Goal: Information Seeking & Learning: Learn about a topic

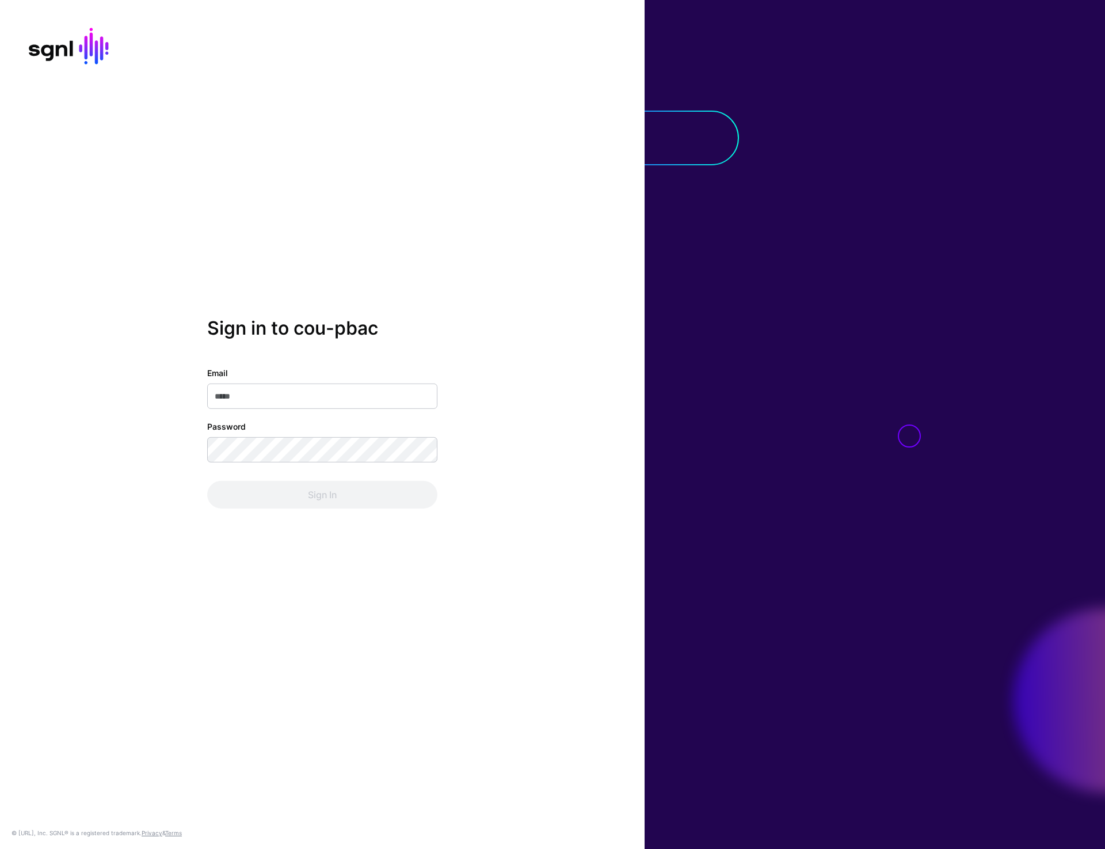
type input "**********"
click at [309, 493] on button "Sign In" at bounding box center [322, 495] width 230 height 28
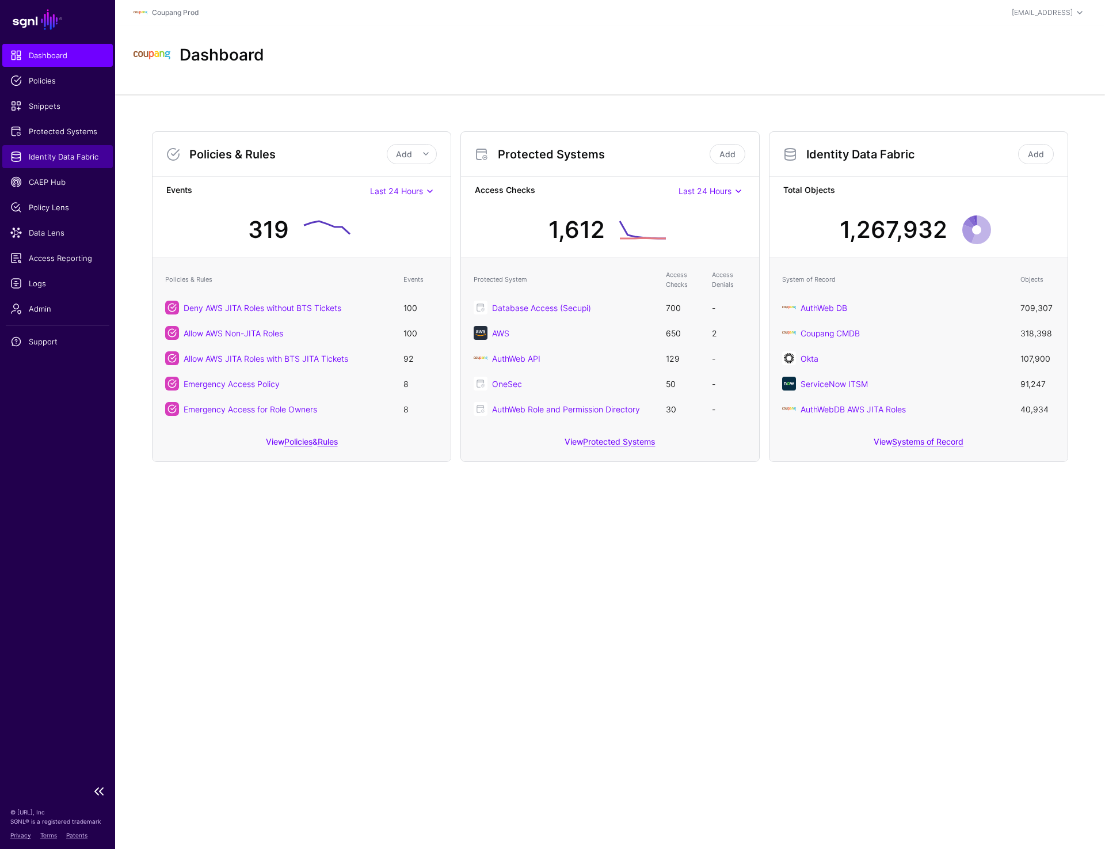
click at [58, 162] on link "Identity Data Fabric" at bounding box center [57, 156] width 111 height 23
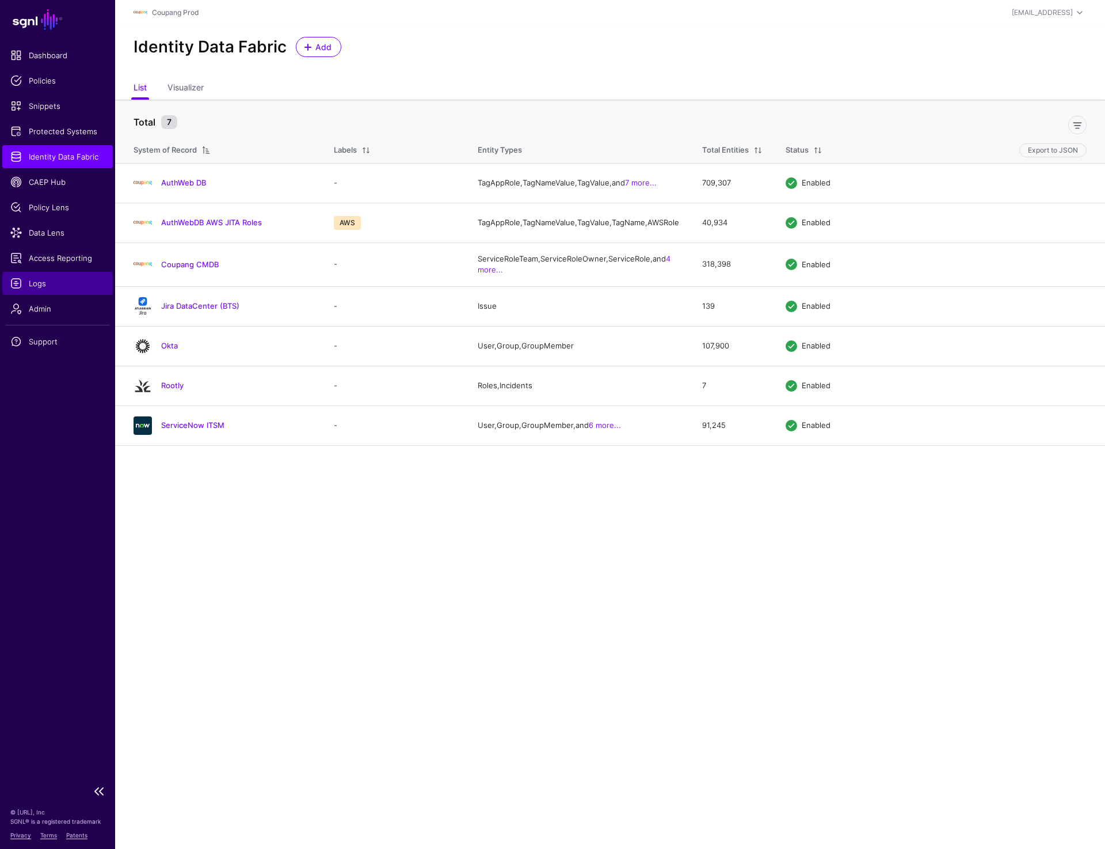
click at [33, 278] on span "Logs" at bounding box center [57, 283] width 94 height 12
click at [188, 185] on link "AuthWeb DB" at bounding box center [183, 182] width 45 height 9
click at [170, 350] on link "Okta" at bounding box center [169, 345] width 17 height 9
click at [192, 227] on link "AuthWebDB AWS JITA Roles" at bounding box center [211, 222] width 101 height 9
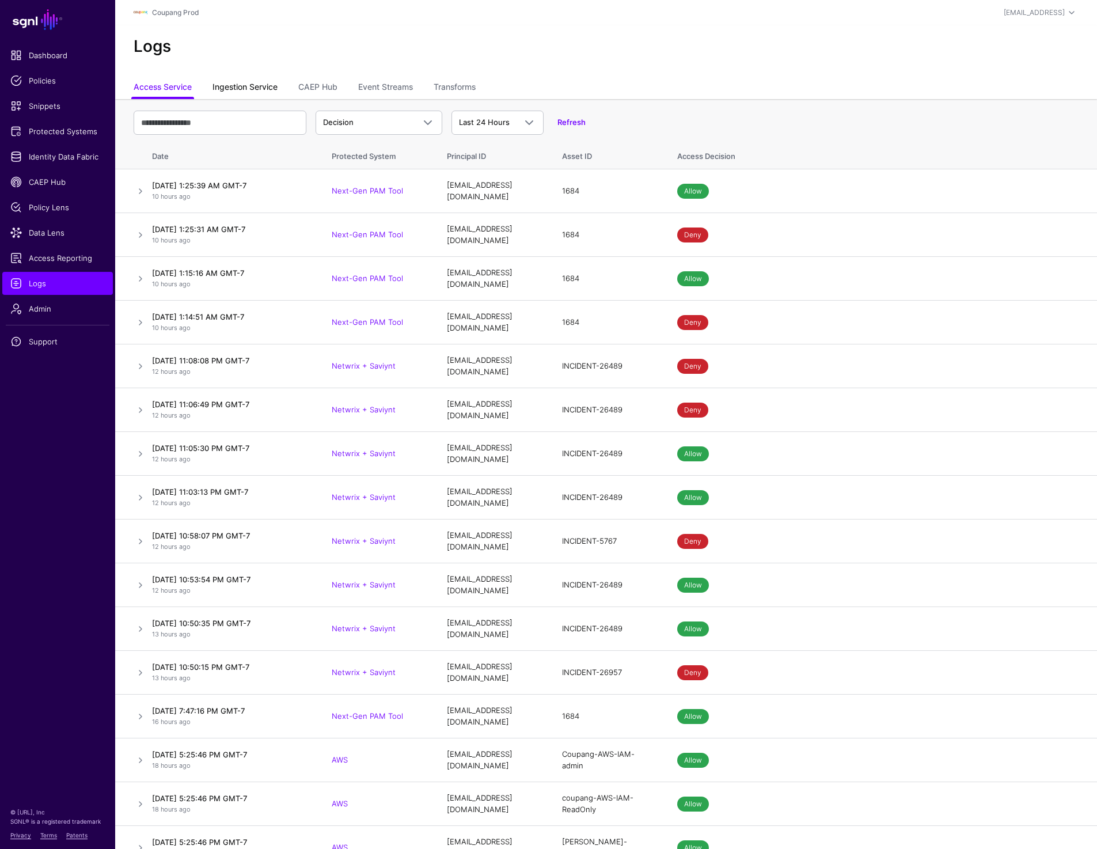
click at [277, 92] on link "Ingestion Service" at bounding box center [244, 88] width 65 height 22
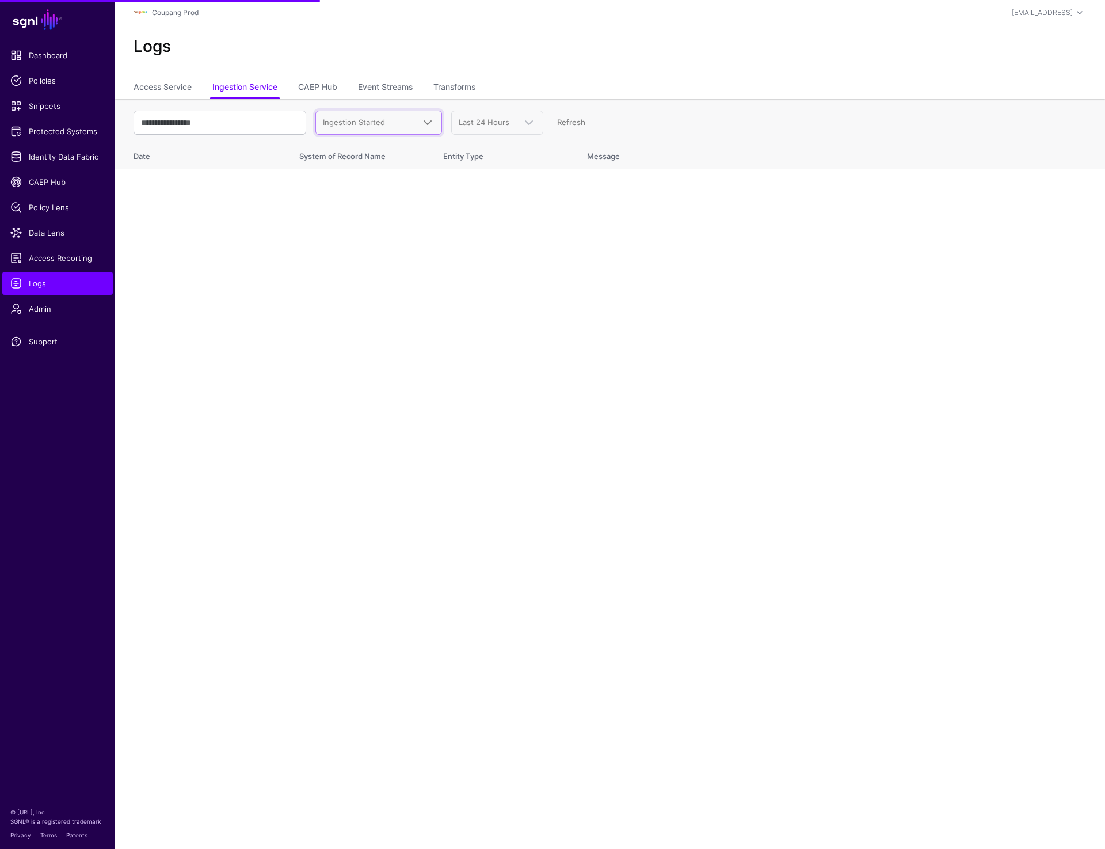
click at [378, 123] on span "Ingestion Started" at bounding box center [354, 121] width 62 height 9
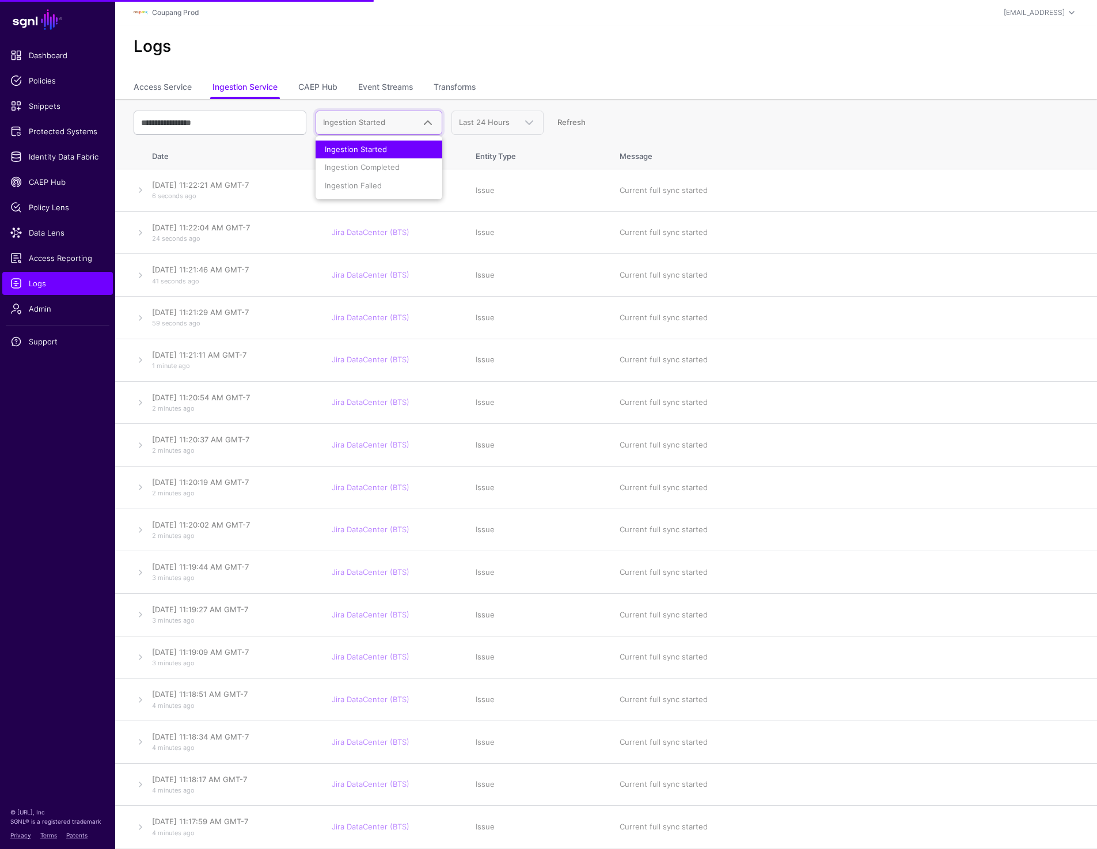
click at [380, 185] on li "Ingestion Failed" at bounding box center [378, 186] width 127 height 18
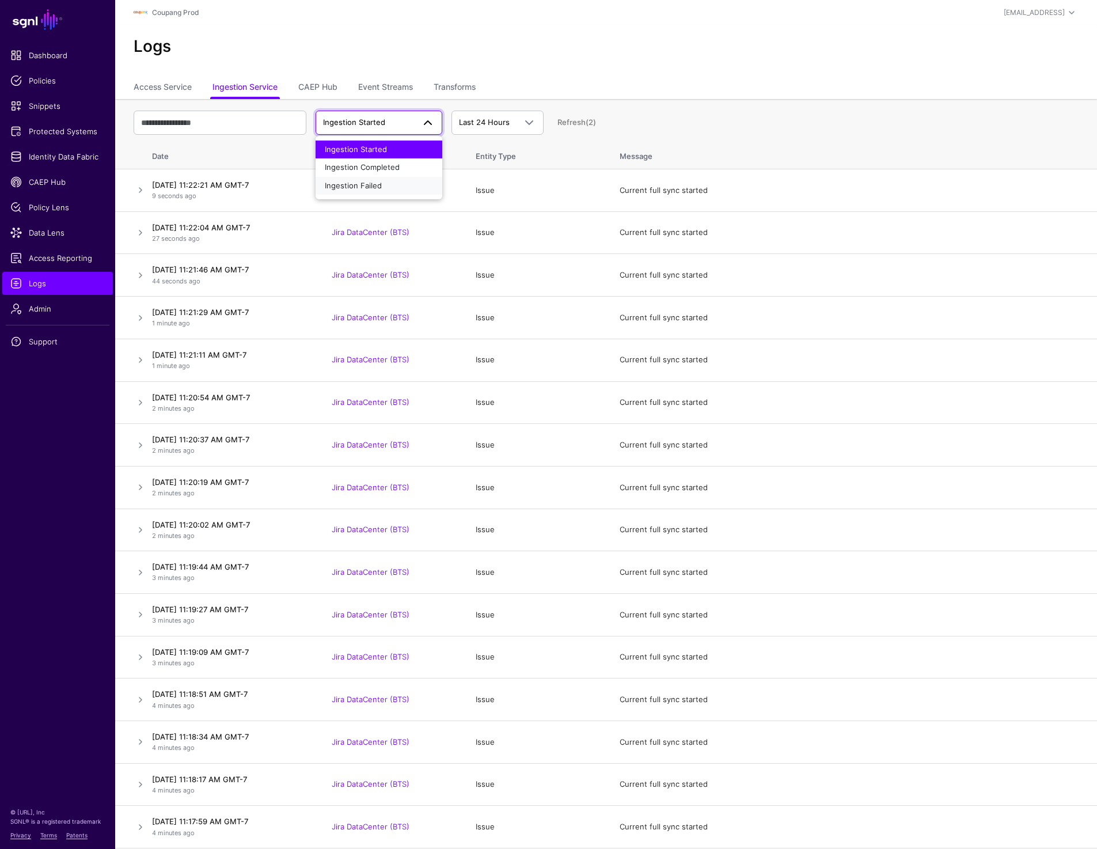
click at [372, 186] on span "Ingestion Failed" at bounding box center [353, 185] width 57 height 9
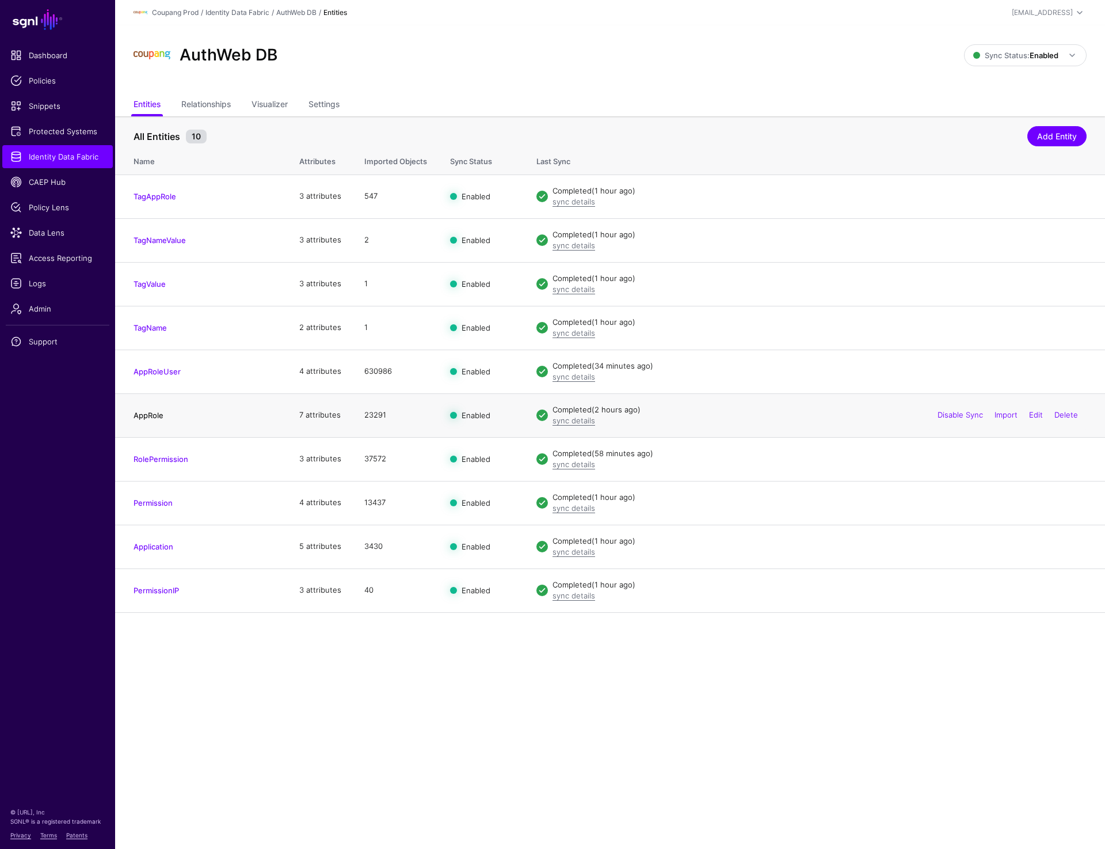
click at [143, 416] on link "AppRole" at bounding box center [149, 414] width 30 height 9
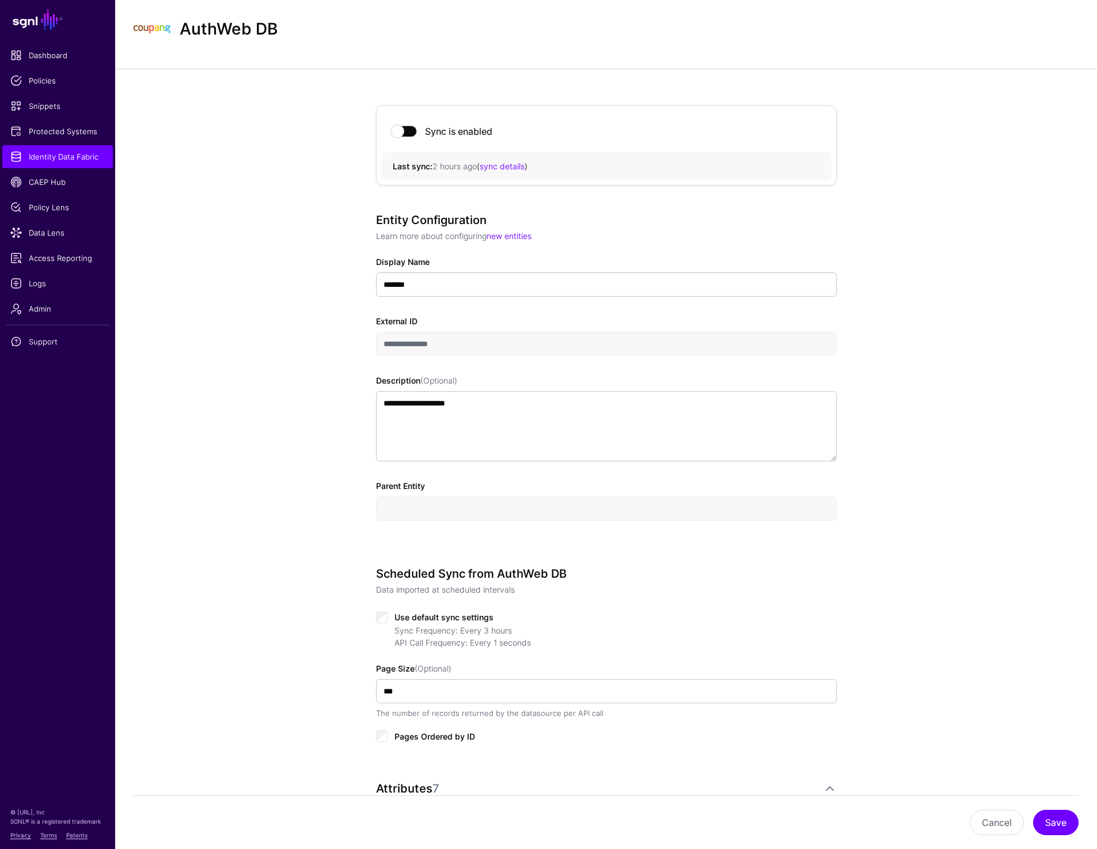
scroll to position [27, 0]
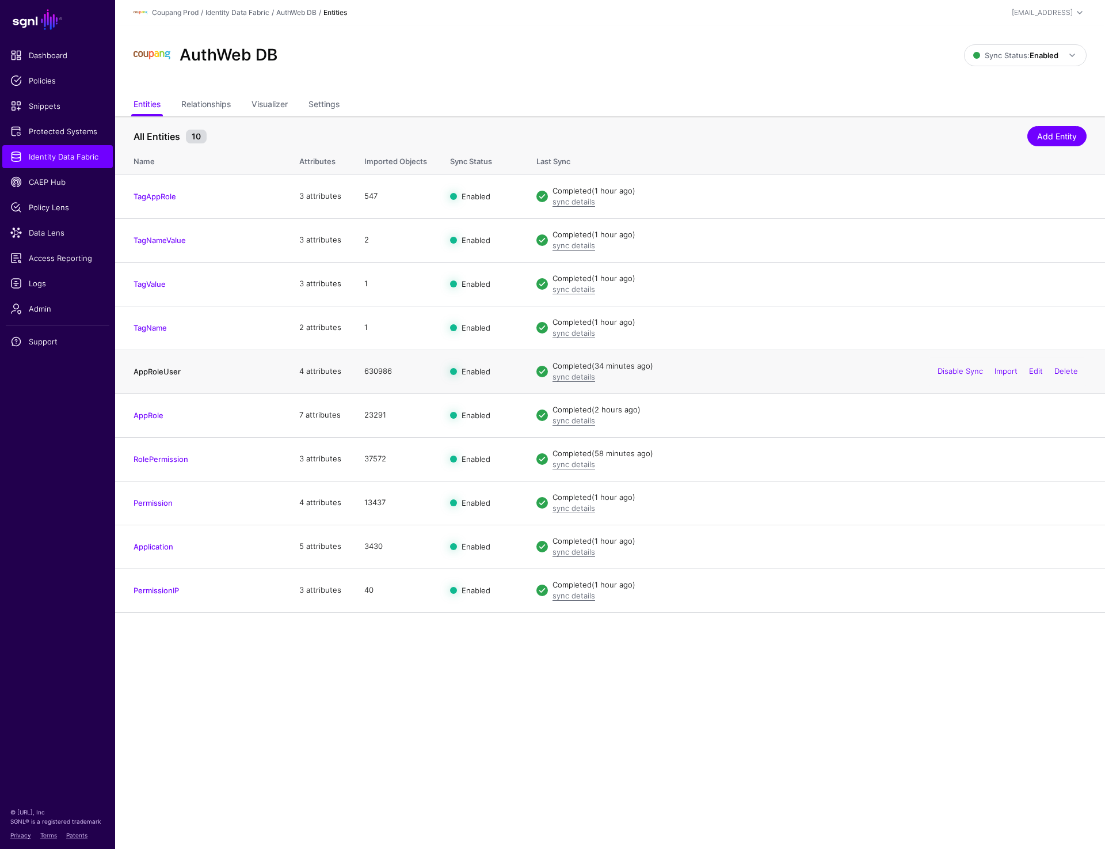
click at [162, 371] on link "AppRoleUser" at bounding box center [157, 371] width 47 height 9
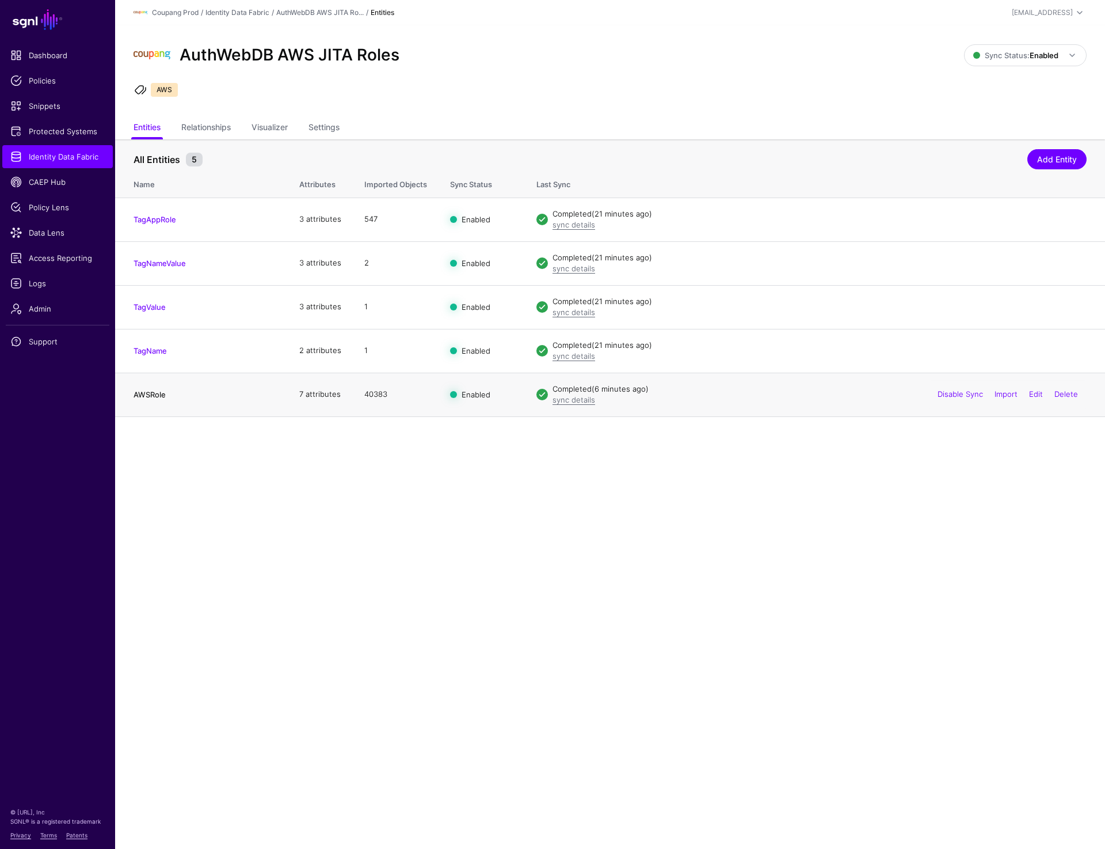
click at [147, 394] on link "AWSRole" at bounding box center [150, 394] width 32 height 9
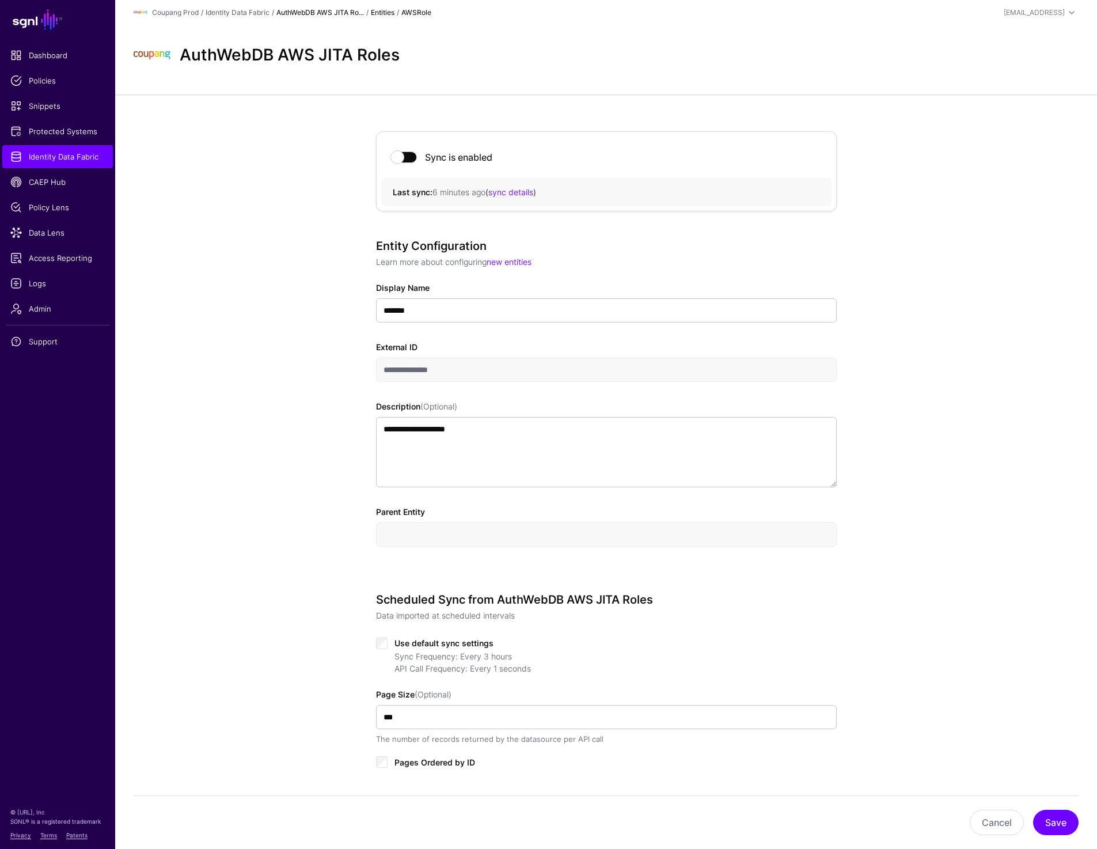
click at [313, 12] on link "AuthWebDB AWS JITA Ro..." at bounding box center [320, 12] width 88 height 9
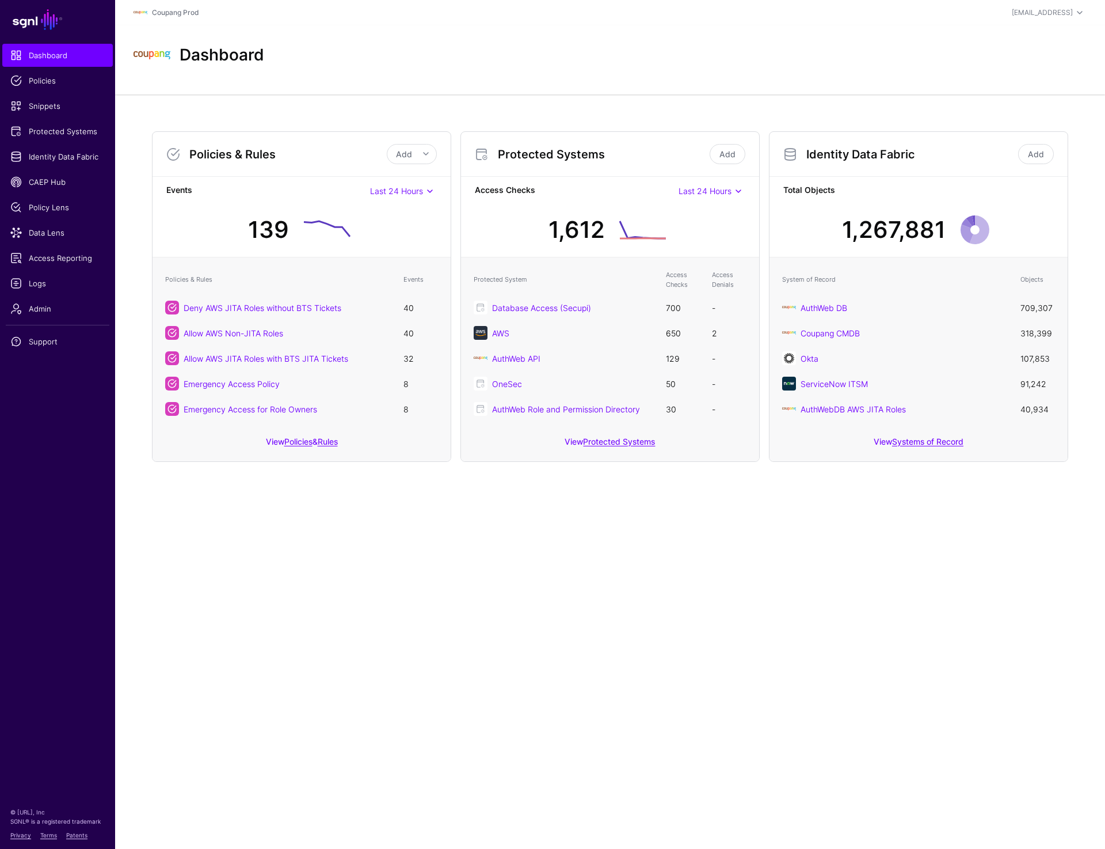
click at [323, 18] on div "Coupang Prod" at bounding box center [452, 13] width 636 height 14
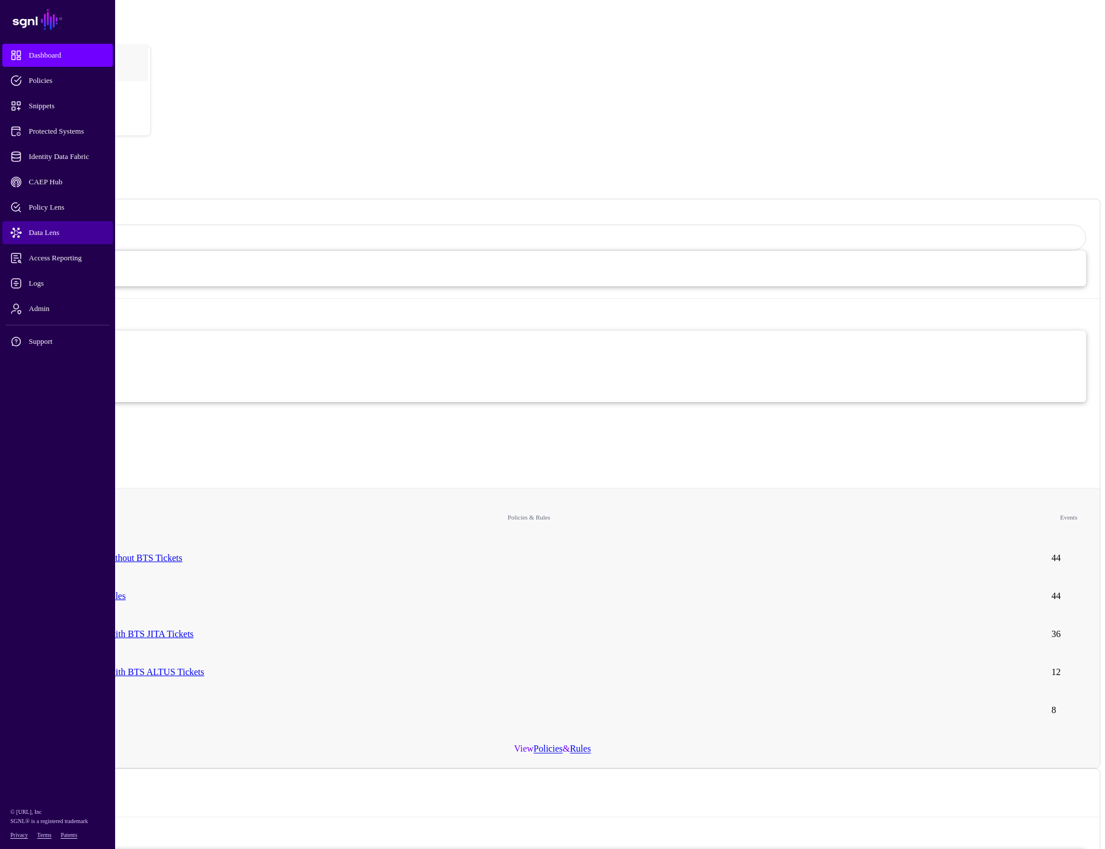
click at [45, 233] on span "Data Lens" at bounding box center [66, 233] width 113 height 12
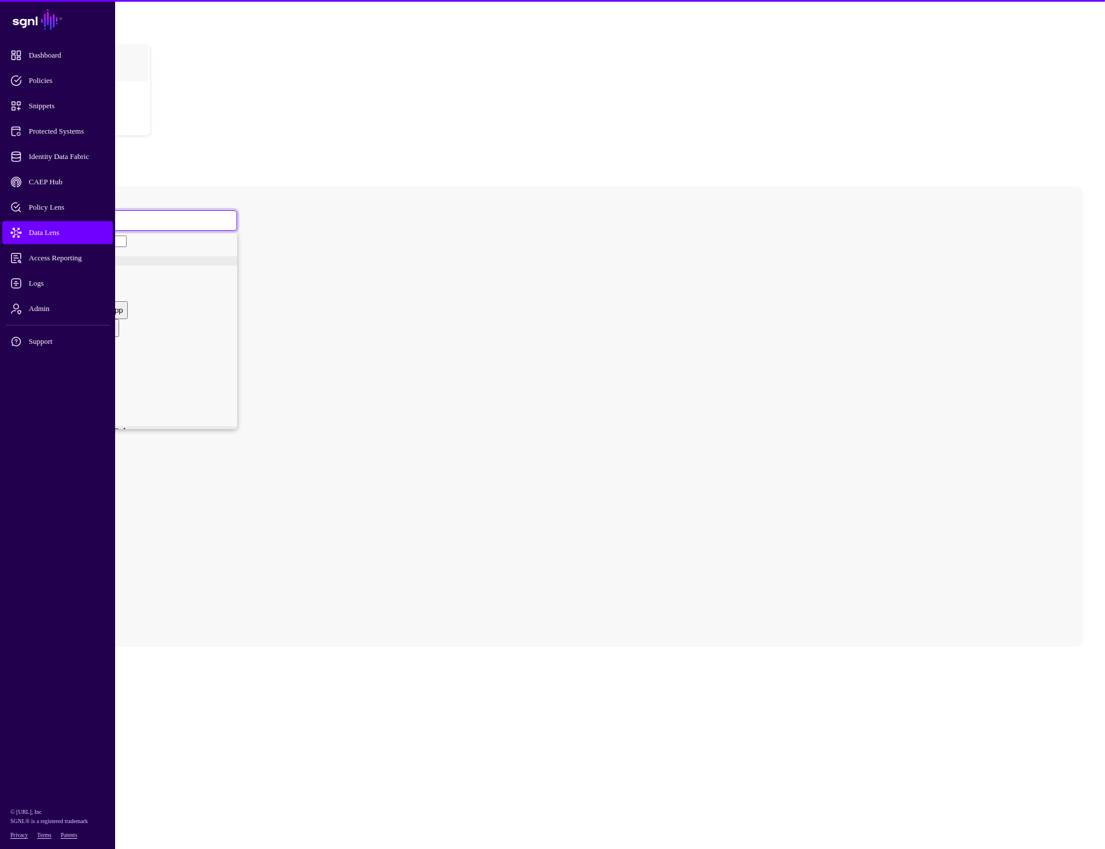
click at [50, 215] on span at bounding box center [46, 220] width 7 height 10
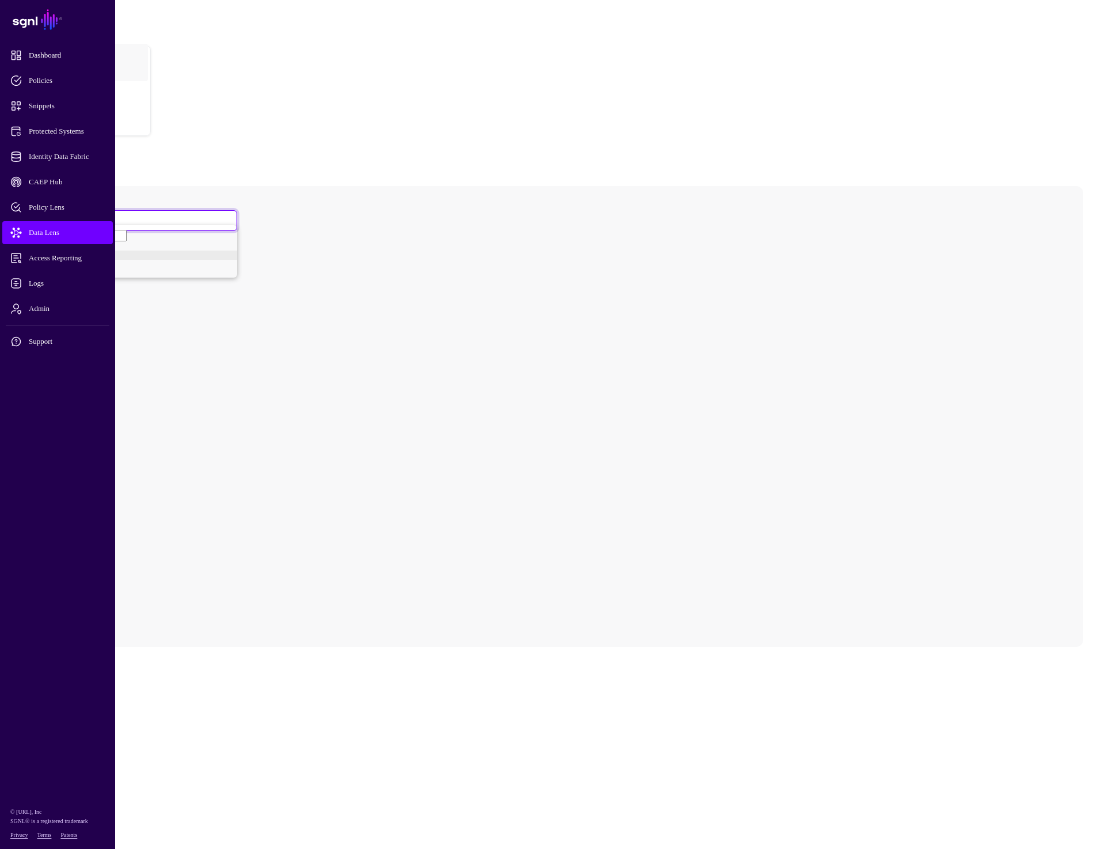
type input "***"
click at [70, 264] on div "Issue" at bounding box center [61, 268] width 18 height 9
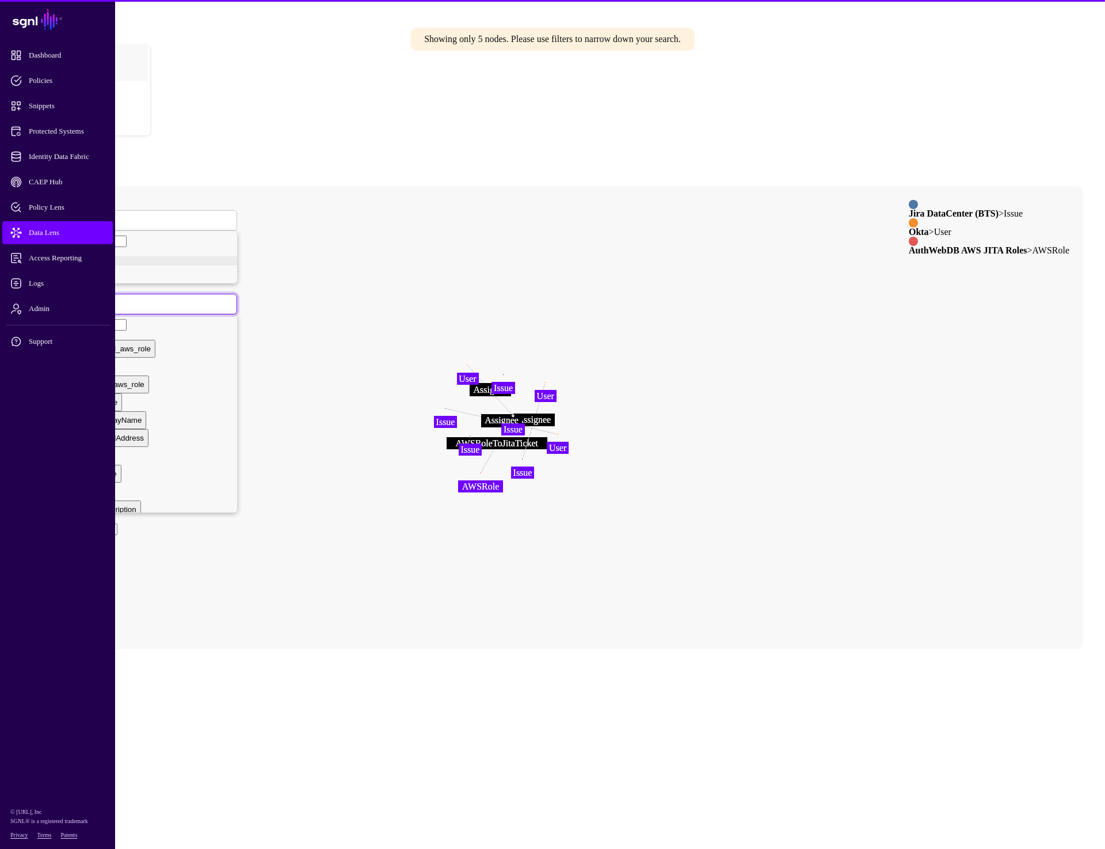
click at [50, 299] on span at bounding box center [46, 304] width 7 height 10
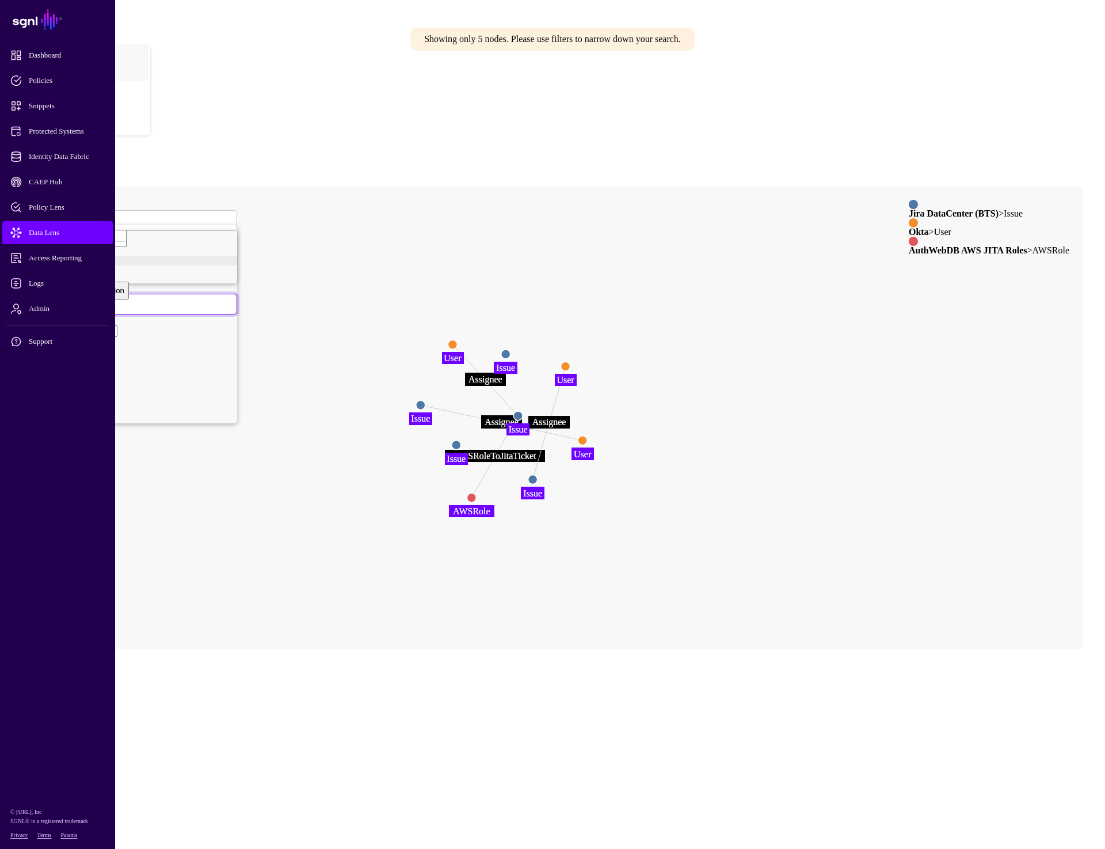
scroll to position [317, 0]
click at [538, 475] on circle at bounding box center [533, 479] width 9 height 9
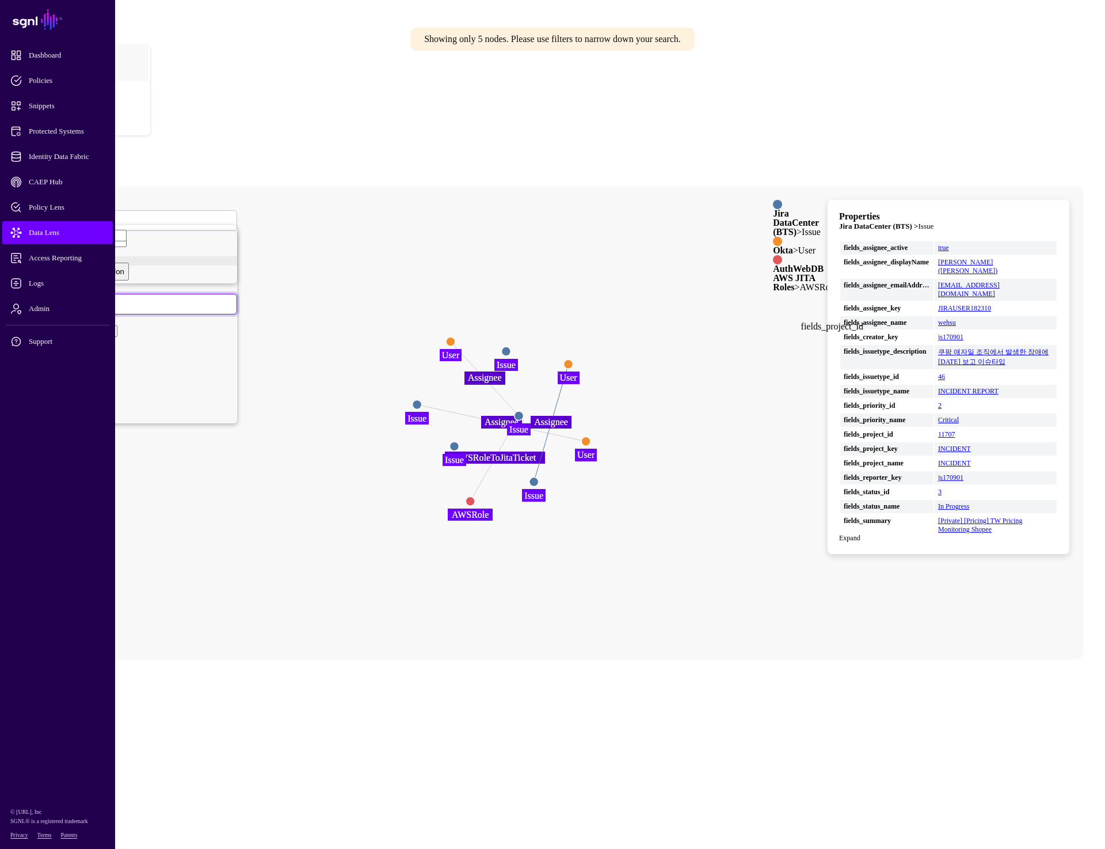
scroll to position [67, 0]
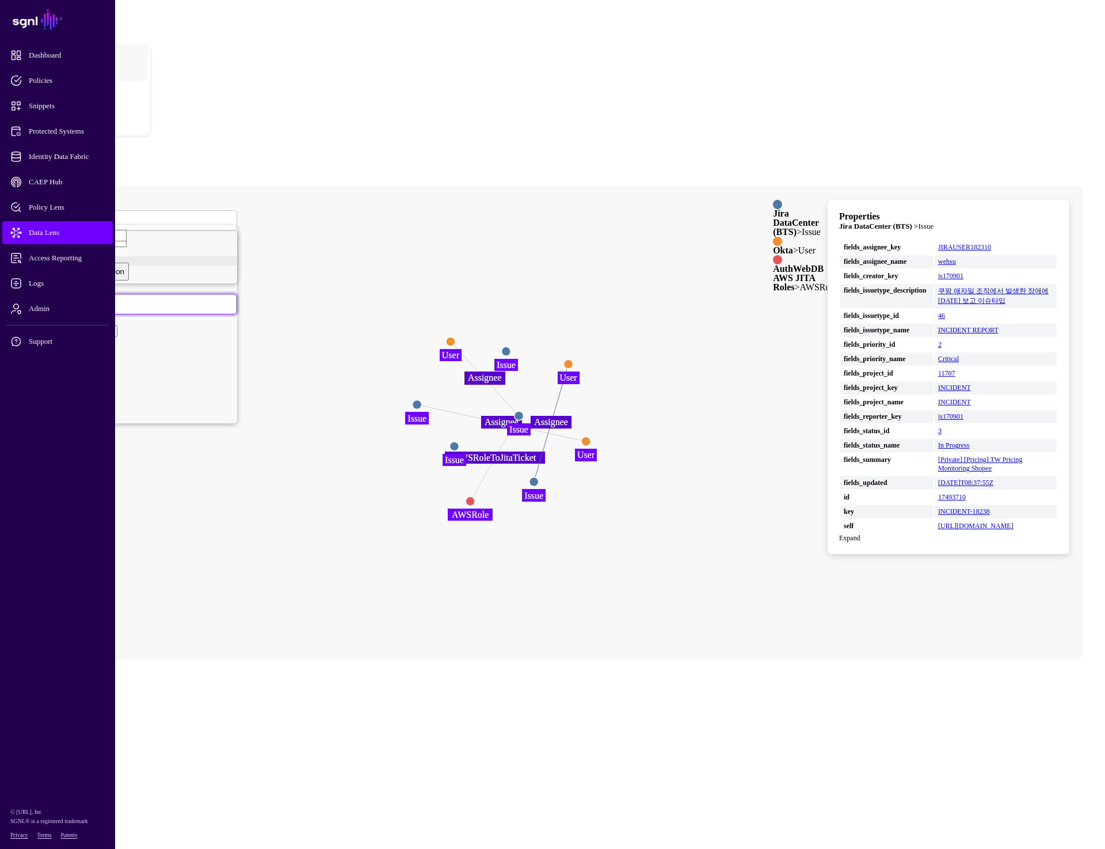
click at [57, 394] on button "key" at bounding box center [46, 396] width 21 height 18
click at [117, 523] on input "text" at bounding box center [77, 529] width 82 height 12
paste input "****"
click at [69, 545] on button "Submit" at bounding box center [52, 551] width 33 height 12
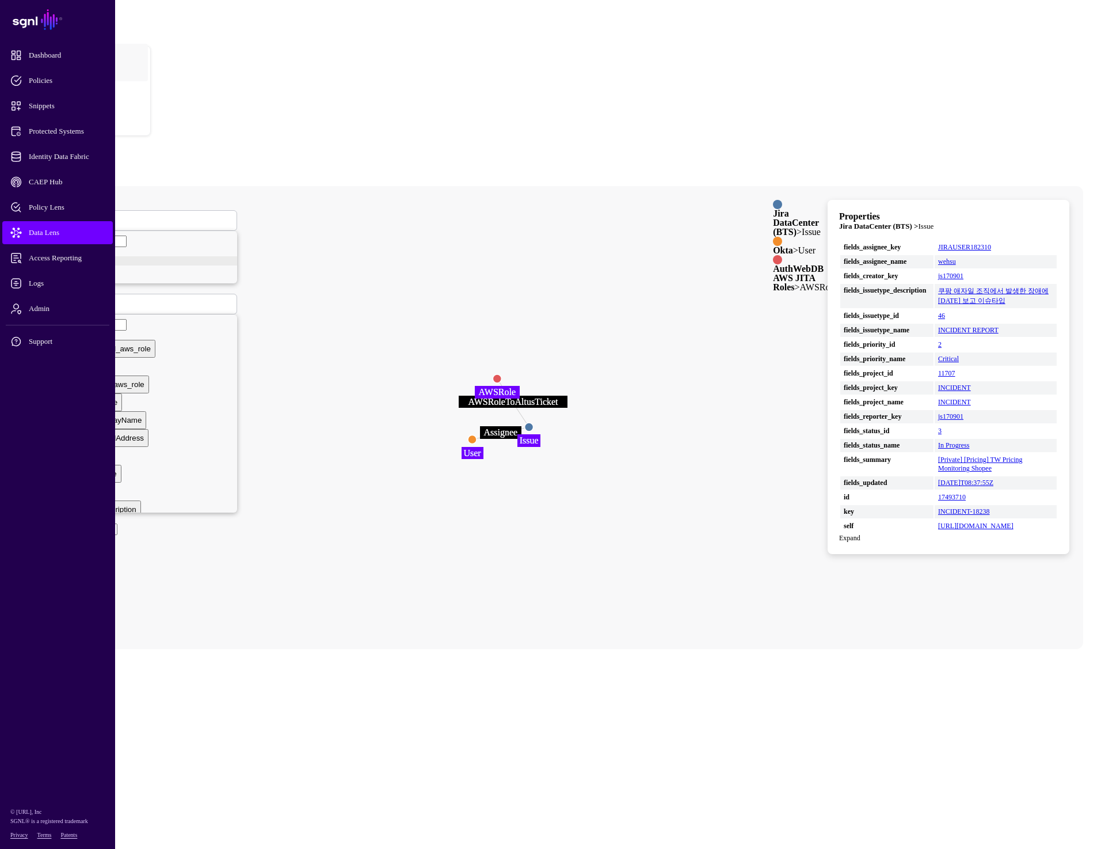
click at [534, 423] on circle at bounding box center [529, 427] width 9 height 9
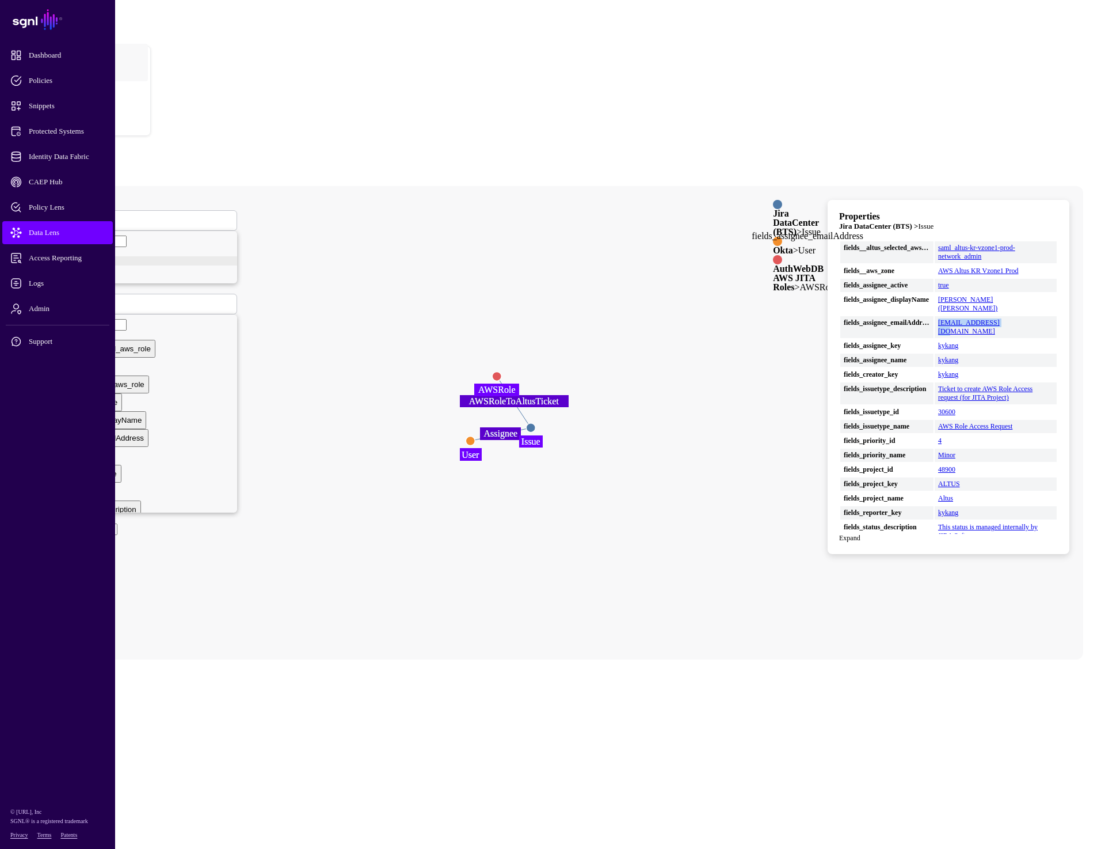
drag, startPoint x: 1043, startPoint y: 239, endPoint x: 961, endPoint y: 238, distance: 81.2
click at [961, 316] on td "[EMAIL_ADDRESS][DOMAIN_NAME]" at bounding box center [996, 327] width 122 height 22
copy link "[EMAIL_ADDRESS][DOMAIN_NAME]"
drag, startPoint x: 1052, startPoint y: 195, endPoint x: 964, endPoint y: 193, distance: 88.7
click at [964, 264] on td "AWS Altus KR Vzone1 Prod" at bounding box center [996, 270] width 122 height 13
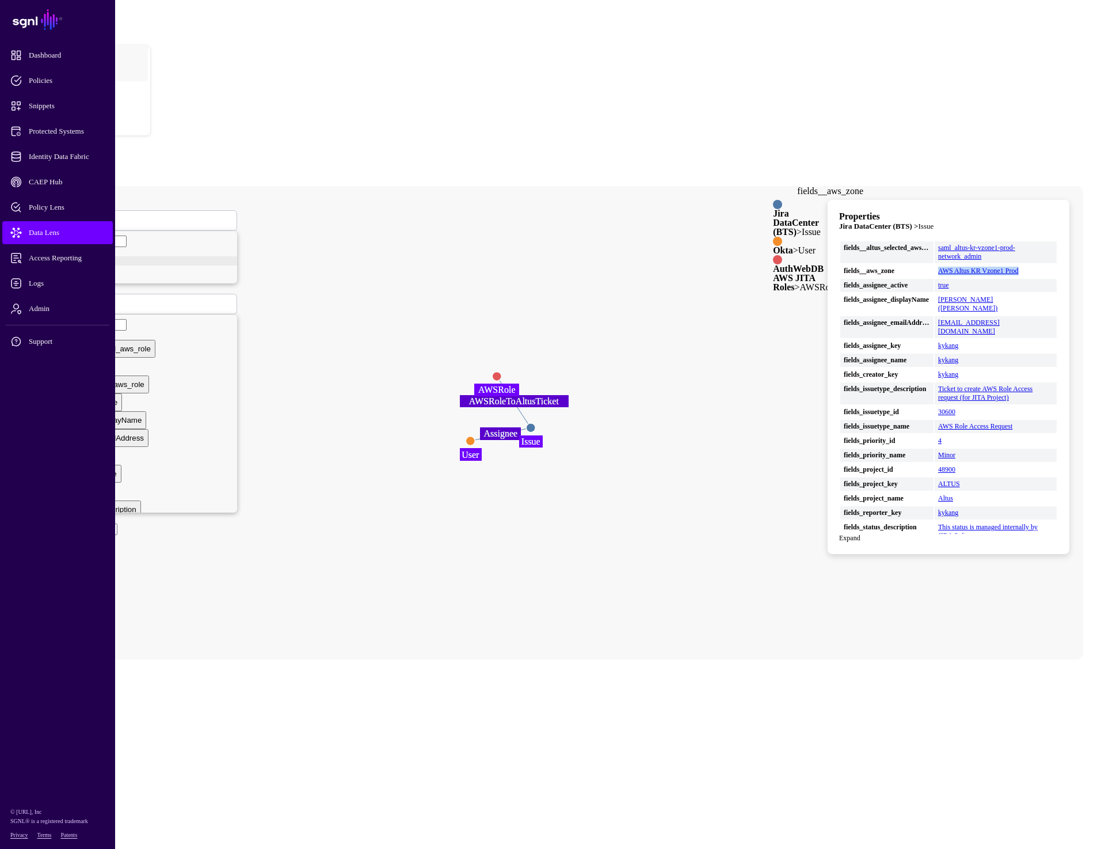
copy link "AWS Altus KR Vzone1 Prod"
click at [69, 545] on button "Submit" at bounding box center [52, 551] width 33 height 12
click at [117, 523] on input "**********" at bounding box center [77, 529] width 82 height 12
paste input "text"
type input "**********"
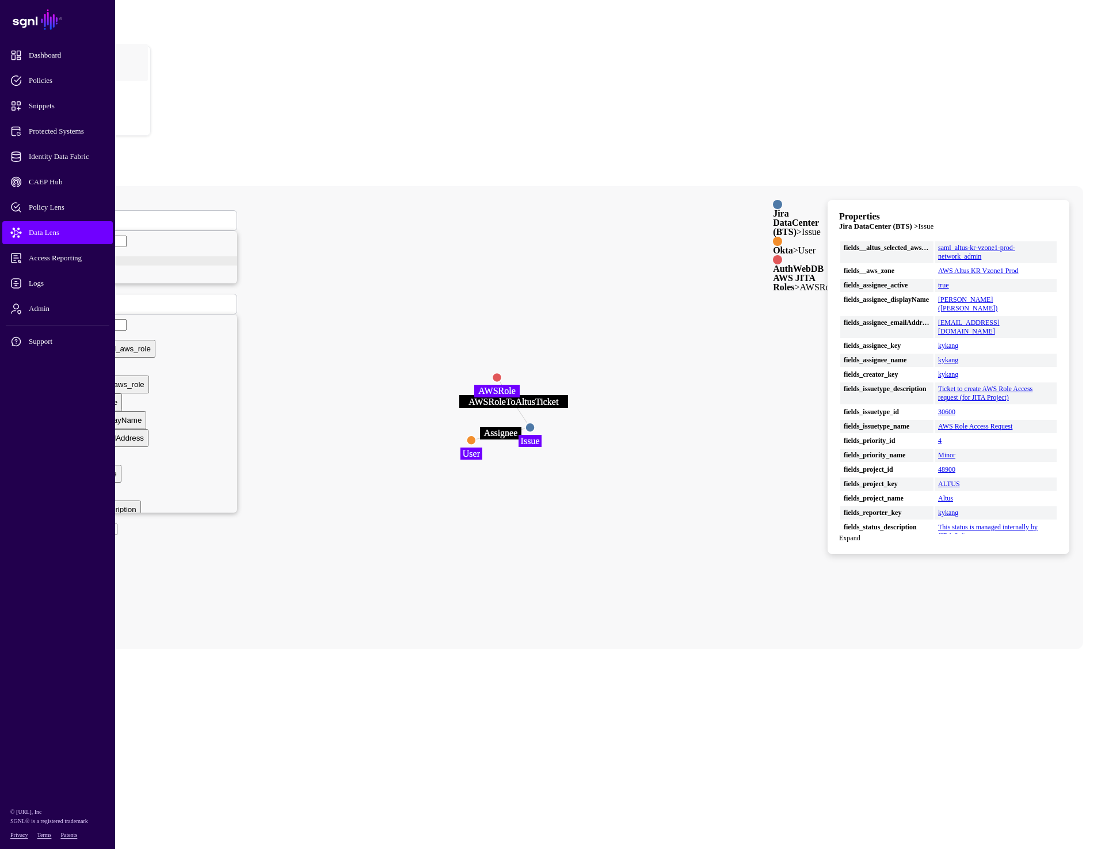
click at [69, 545] on button "Submit" at bounding box center [52, 551] width 33 height 12
click at [534, 423] on circle at bounding box center [529, 427] width 9 height 9
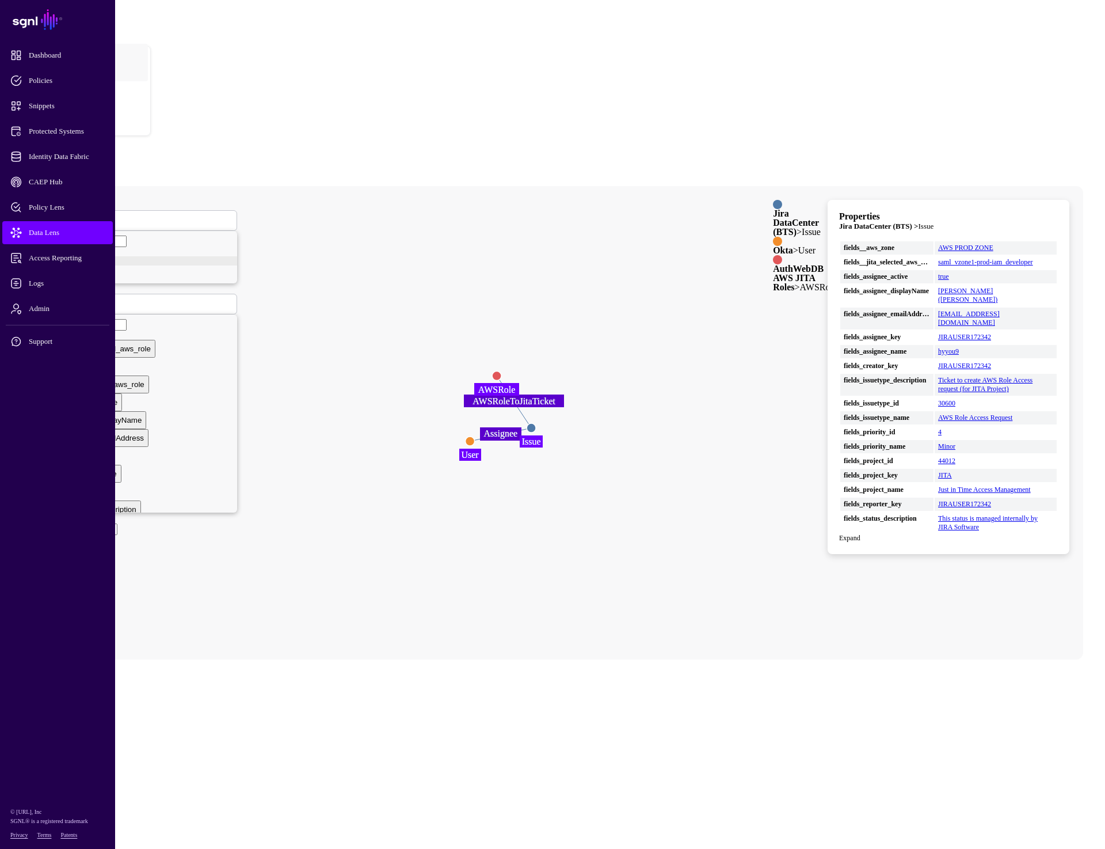
click at [394, 609] on main "SGNL Dashboard Policies Snippets Protected Systems Identity Data Fabric CAEP Hu…" at bounding box center [553, 332] width 1096 height 655
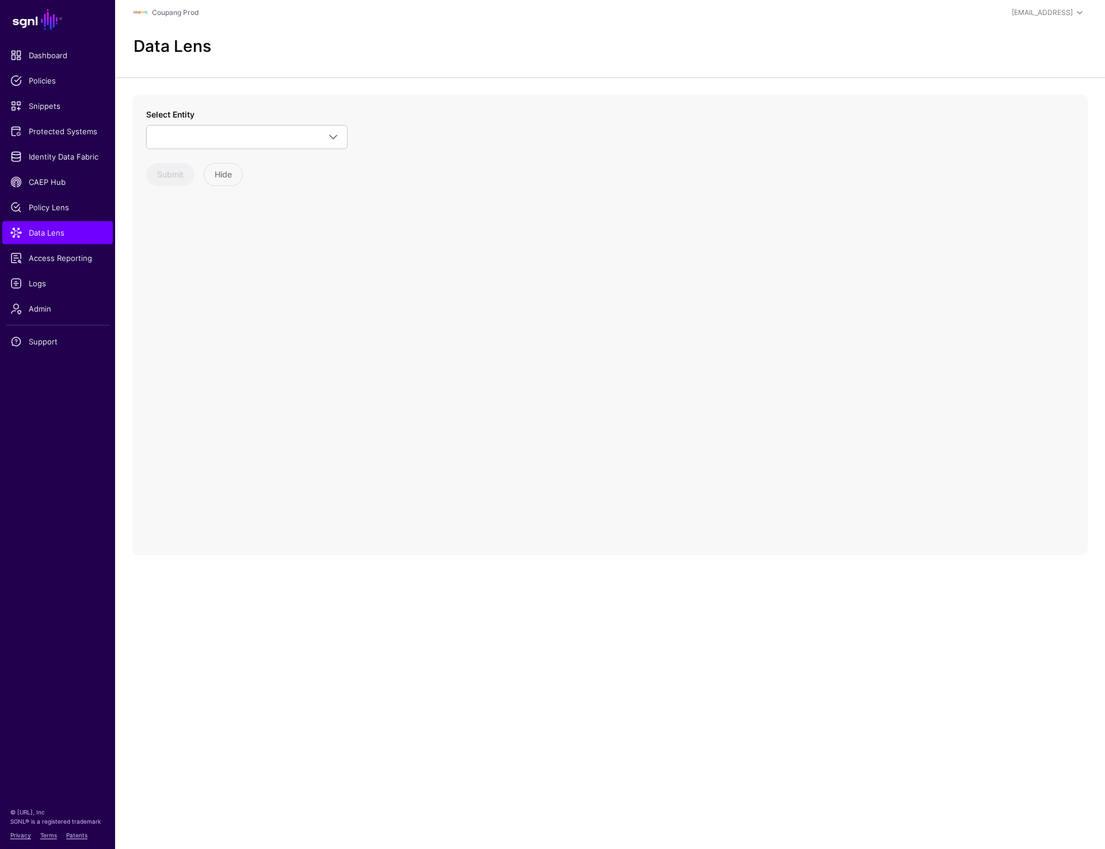
click at [571, 377] on div "Select Entity ServiceNow ITSM ChangeRequest ChangeTask CMDB Business App Config…" at bounding box center [610, 324] width 956 height 461
click at [279, 127] on link at bounding box center [247, 137] width 202 height 24
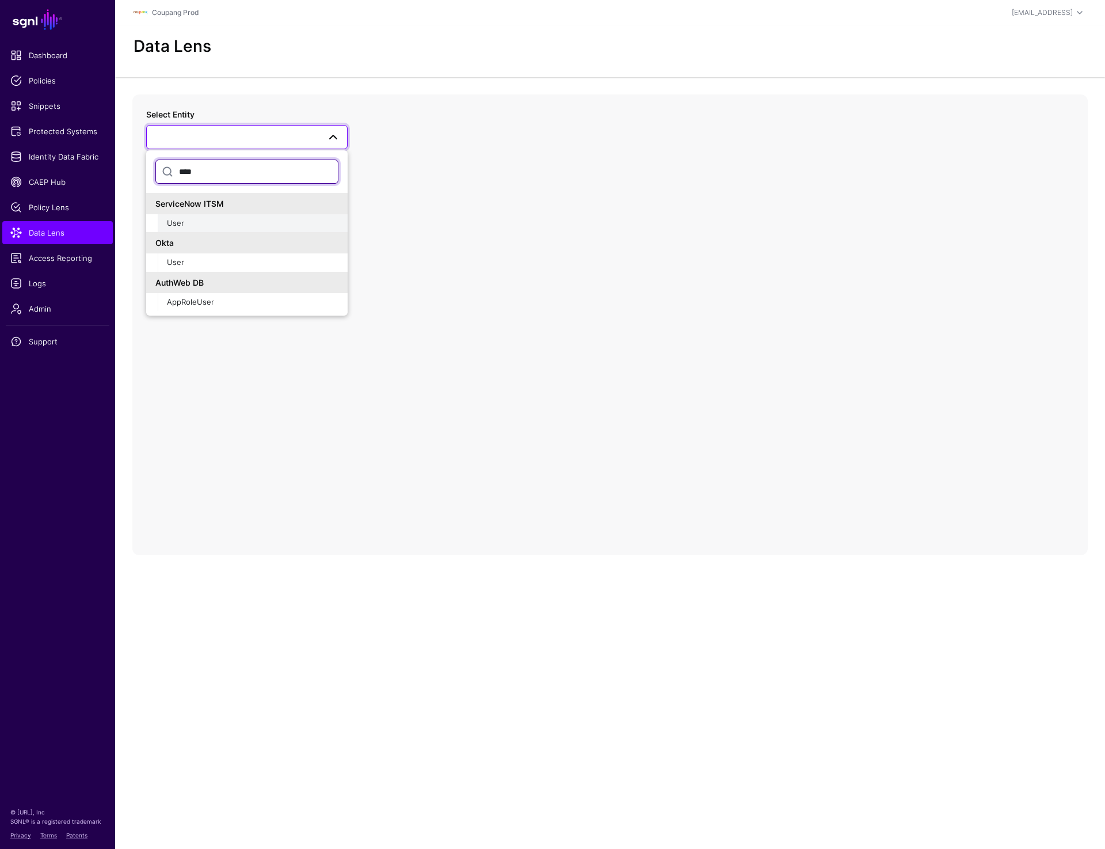
type input "****"
click at [195, 218] on div "User" at bounding box center [253, 224] width 172 height 12
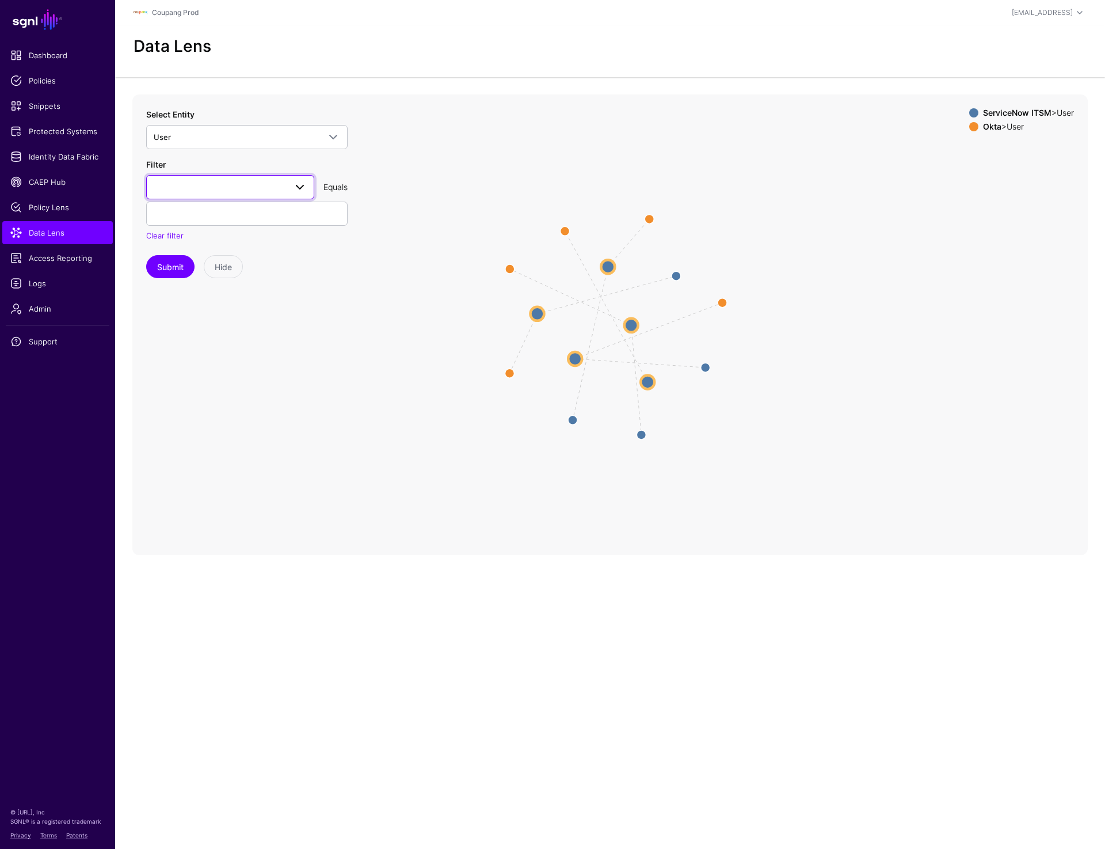
click at [205, 185] on span at bounding box center [230, 187] width 153 height 14
click at [189, 275] on div "email" at bounding box center [230, 270] width 150 height 12
click at [204, 210] on input "text" at bounding box center [247, 214] width 202 height 24
paste input "**********"
type input "**********"
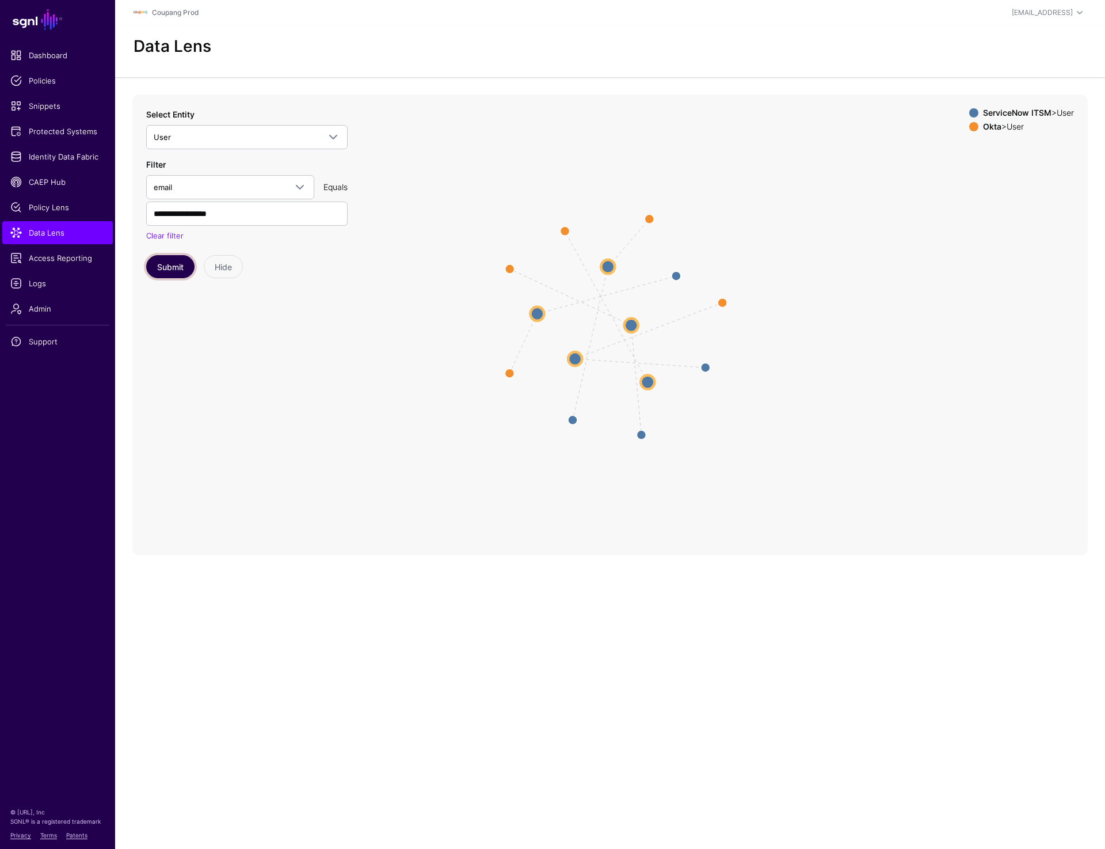
click at [172, 263] on button "Submit" at bounding box center [170, 266] width 48 height 23
click at [645, 334] on circle at bounding box center [641, 336] width 14 height 14
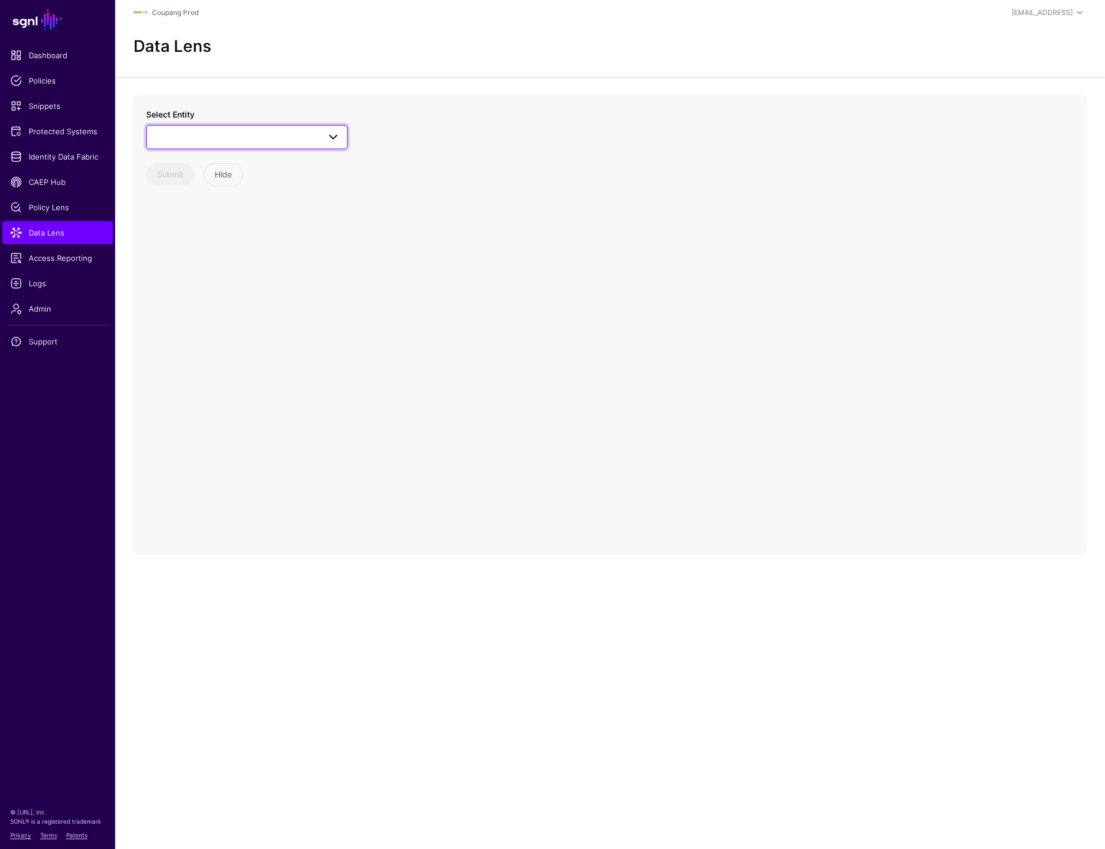
click at [200, 139] on span at bounding box center [247, 137] width 187 height 14
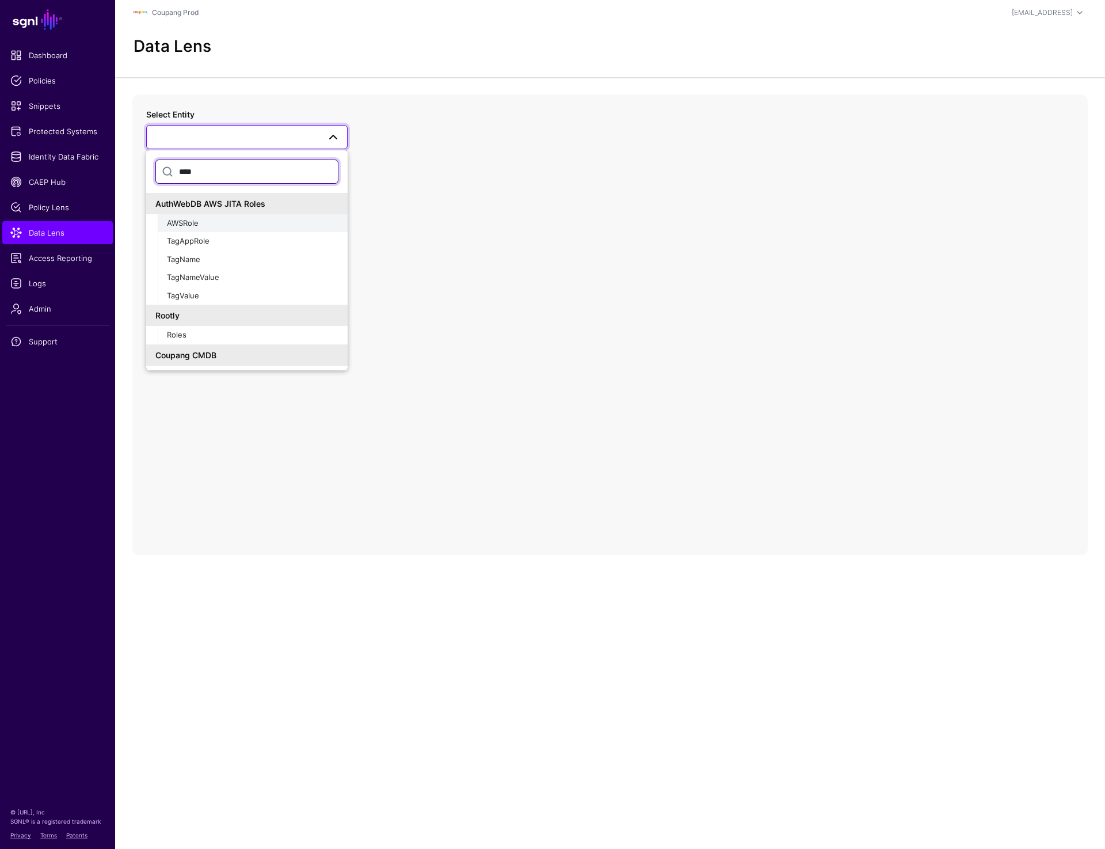
type input "****"
click at [232, 225] on div "AWSRole" at bounding box center [253, 224] width 172 height 12
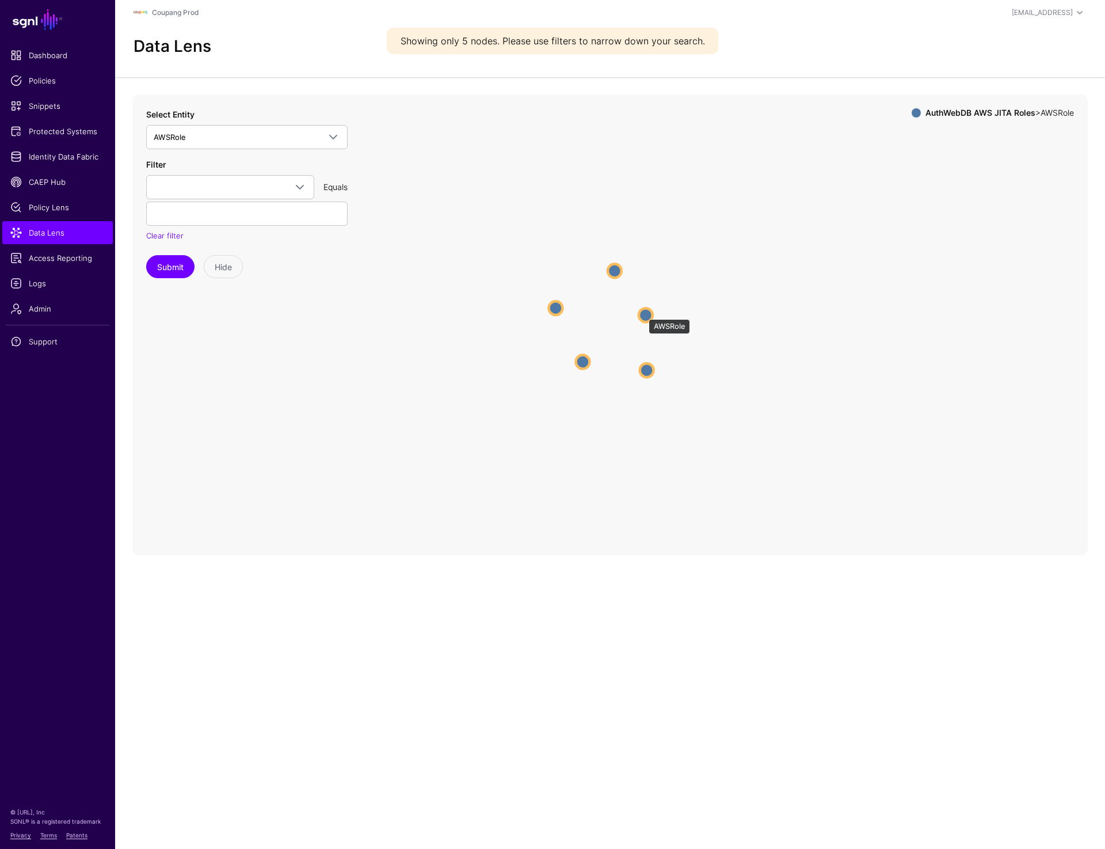
click at [643, 313] on circle at bounding box center [646, 315] width 14 height 14
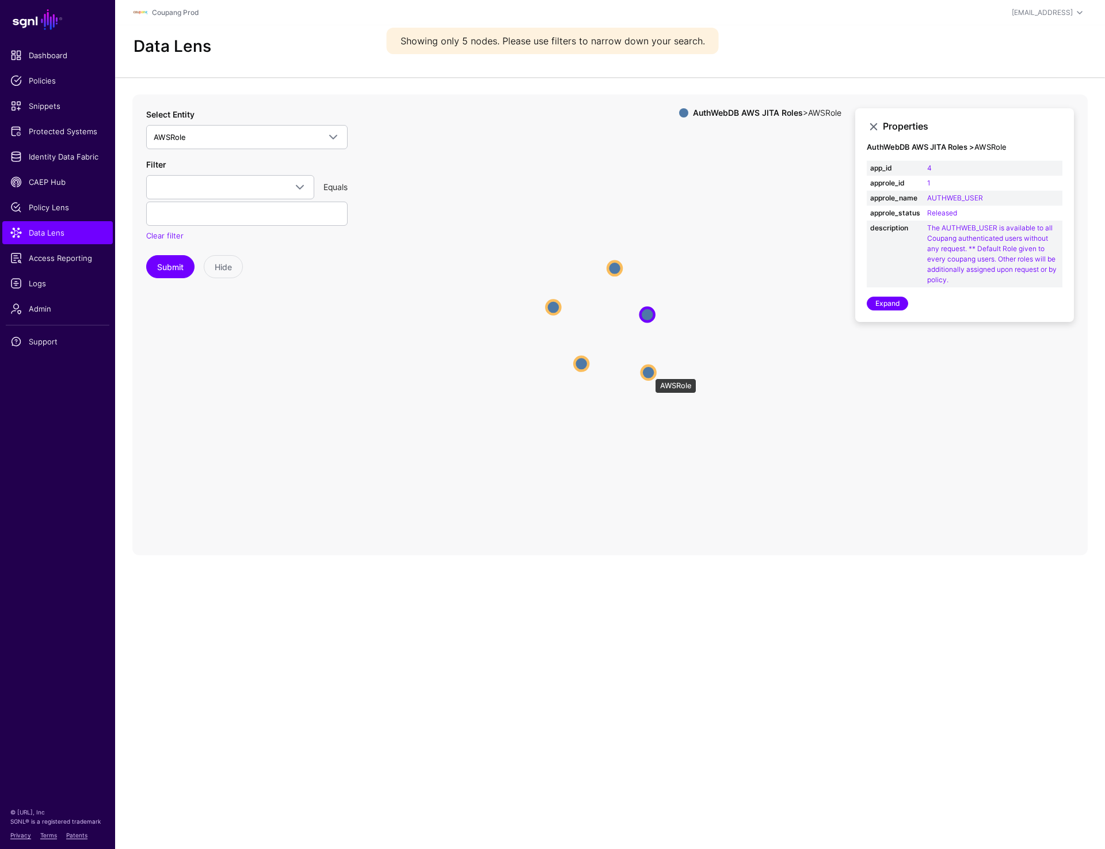
click at [650, 373] on circle at bounding box center [649, 372] width 14 height 14
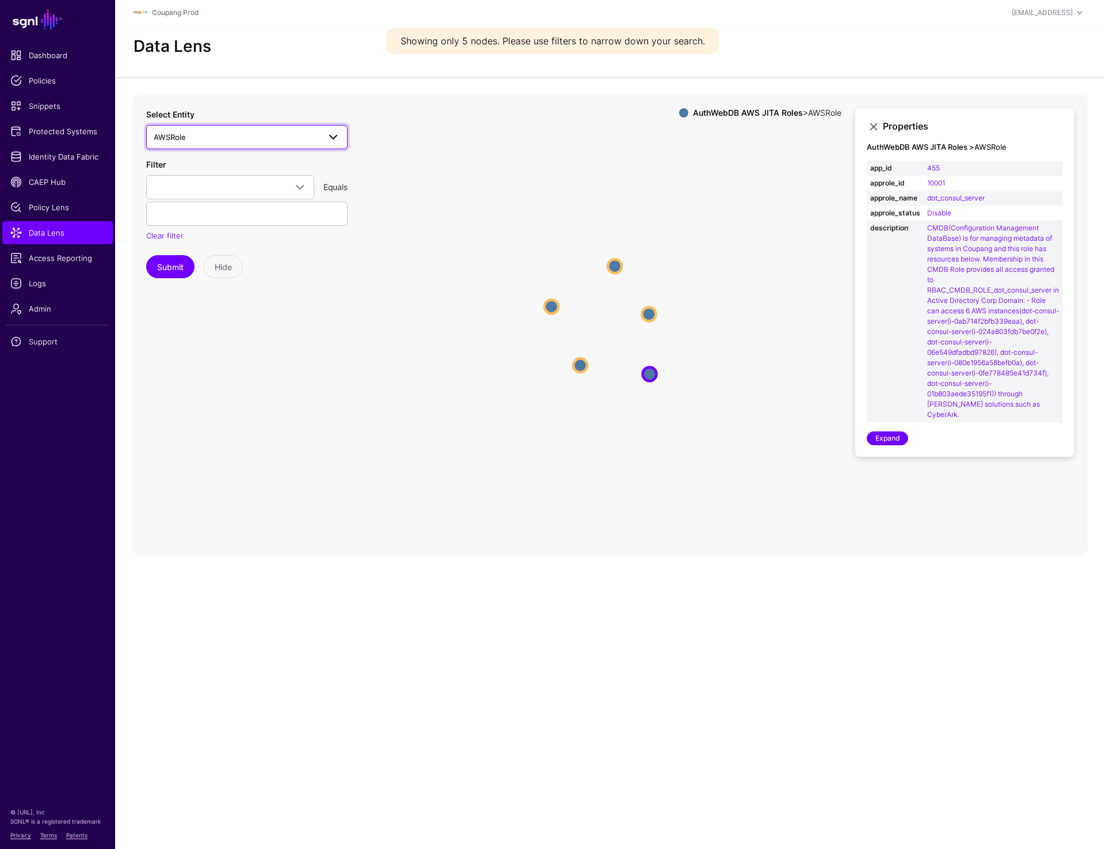
click at [239, 132] on span "AWSRole" at bounding box center [237, 137] width 166 height 13
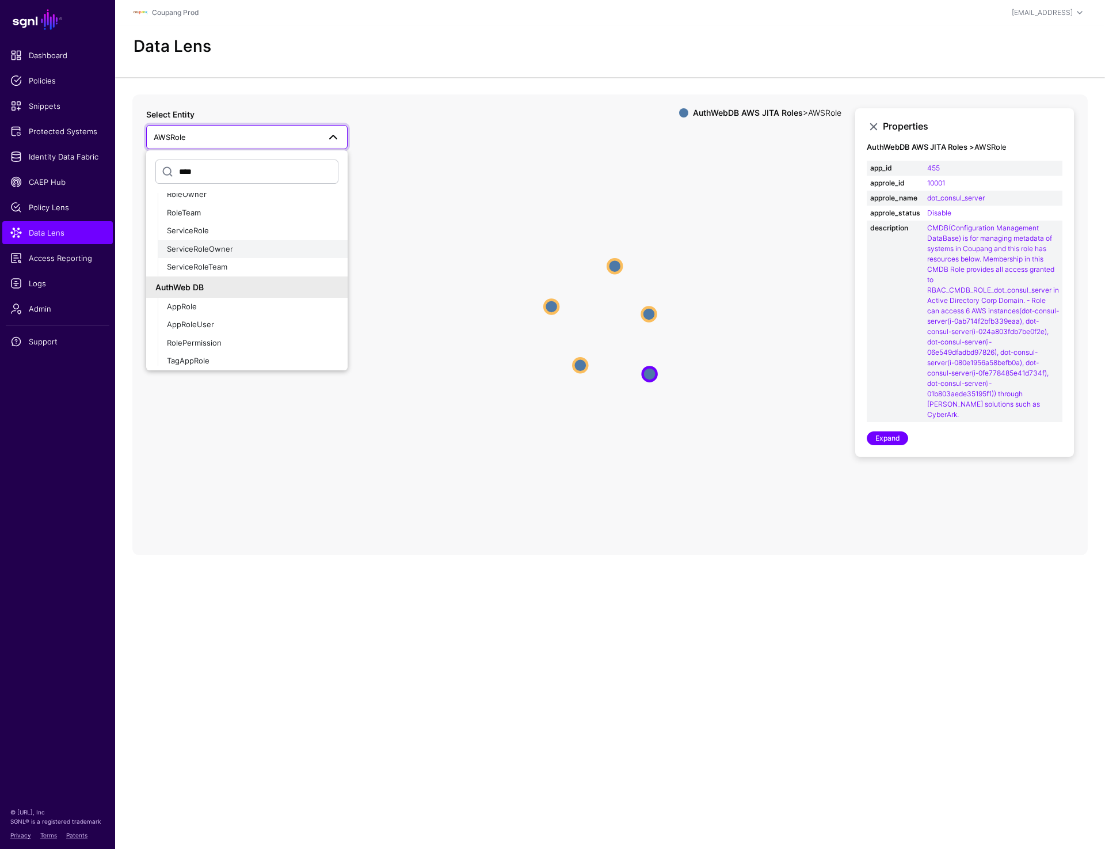
scroll to position [203, 0]
click at [203, 324] on span "AppRoleUser" at bounding box center [190, 319] width 47 height 9
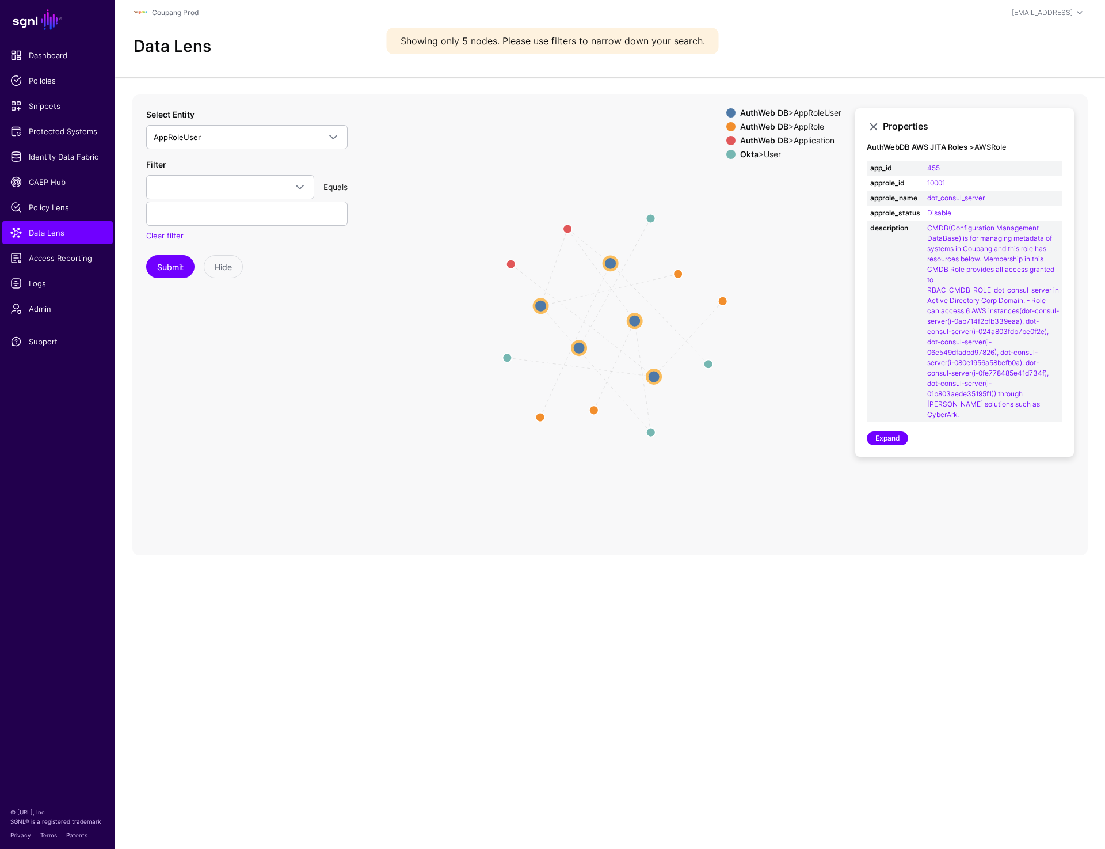
click at [633, 322] on circle at bounding box center [634, 320] width 13 height 13
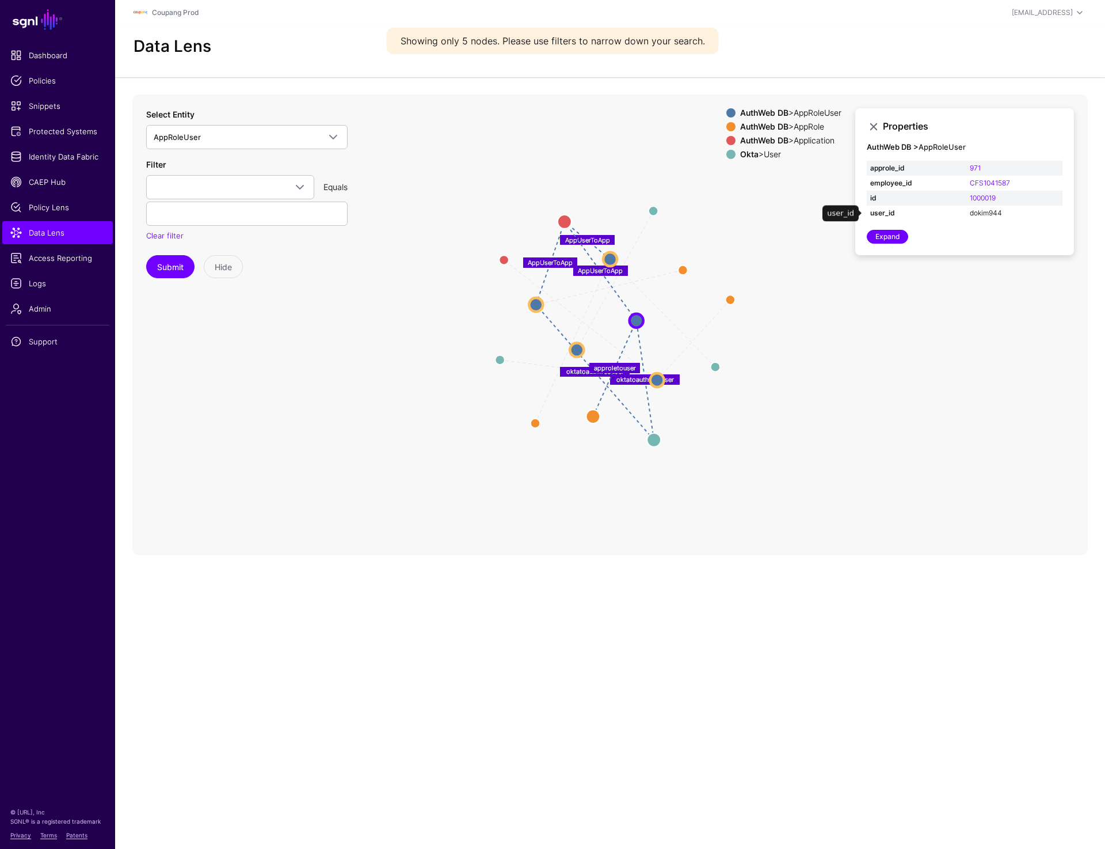
click at [984, 214] on link "dokim944" at bounding box center [986, 212] width 32 height 9
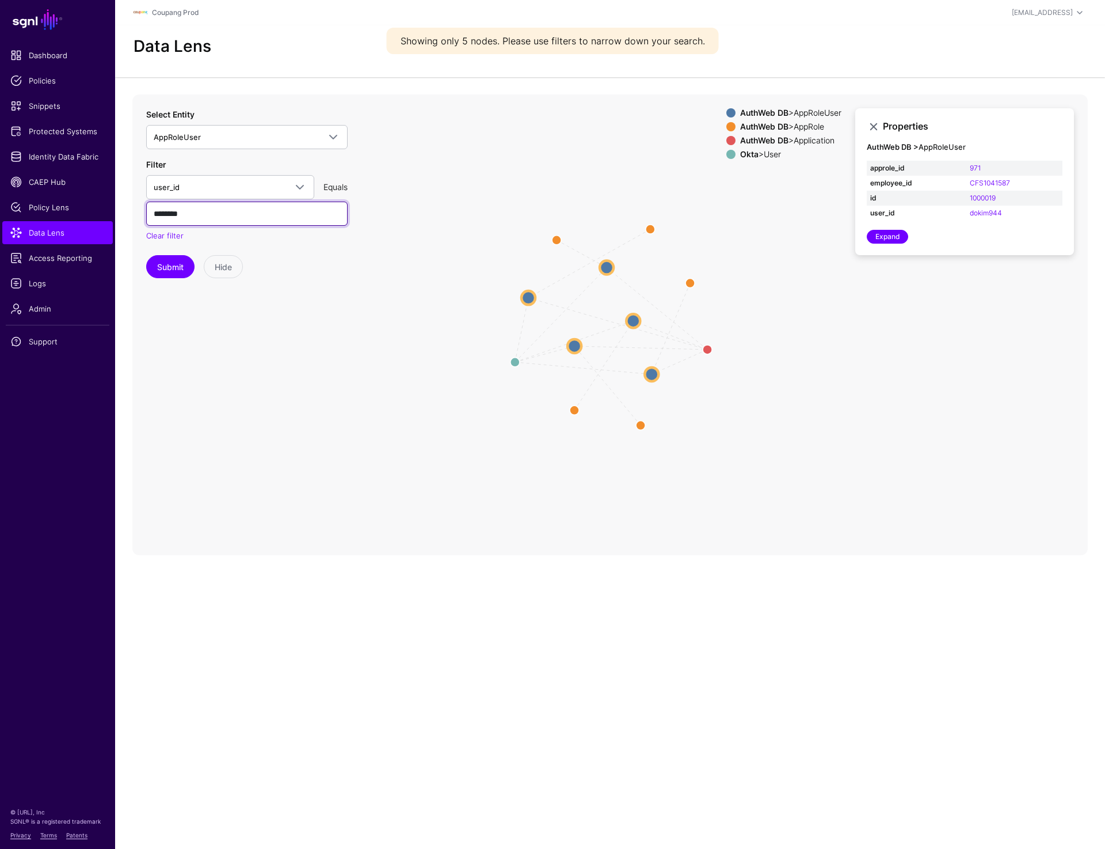
click at [241, 220] on input "********" at bounding box center [247, 214] width 202 height 24
paste input "**********"
type input "******"
click at [146, 255] on button "Submit" at bounding box center [170, 266] width 48 height 23
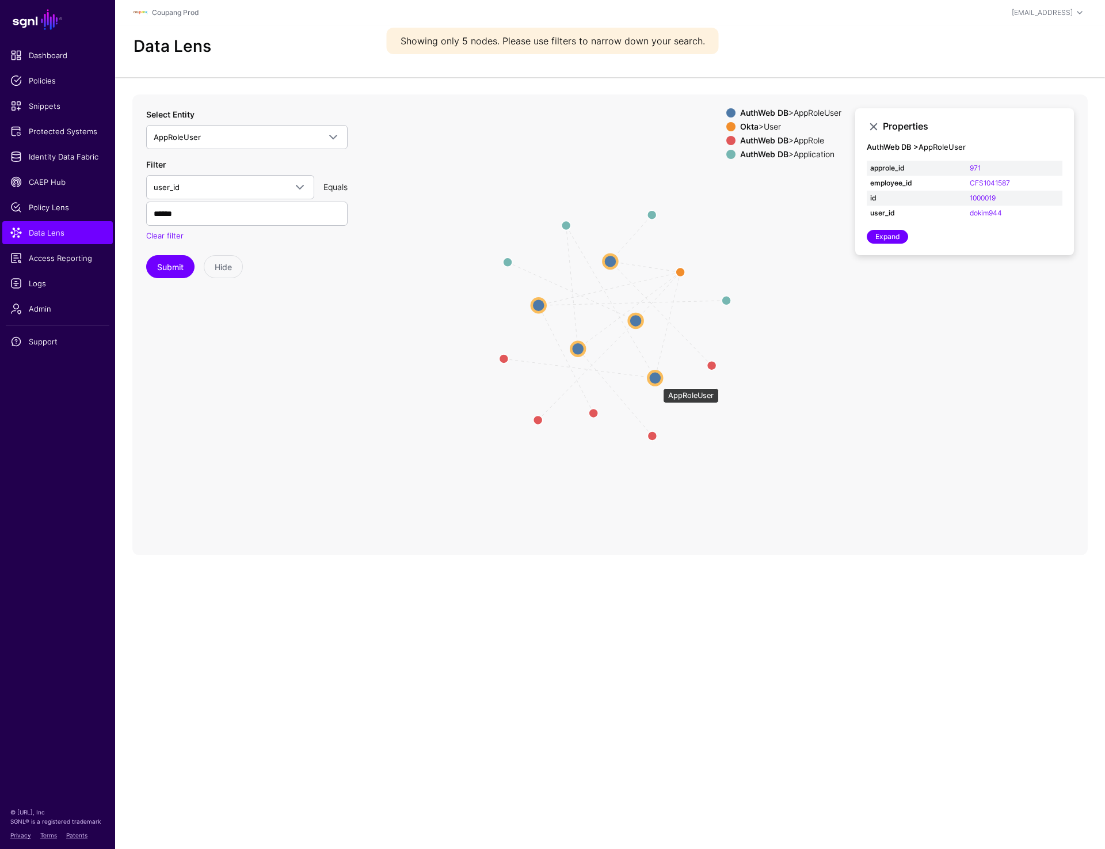
click at [657, 382] on circle at bounding box center [655, 378] width 14 height 14
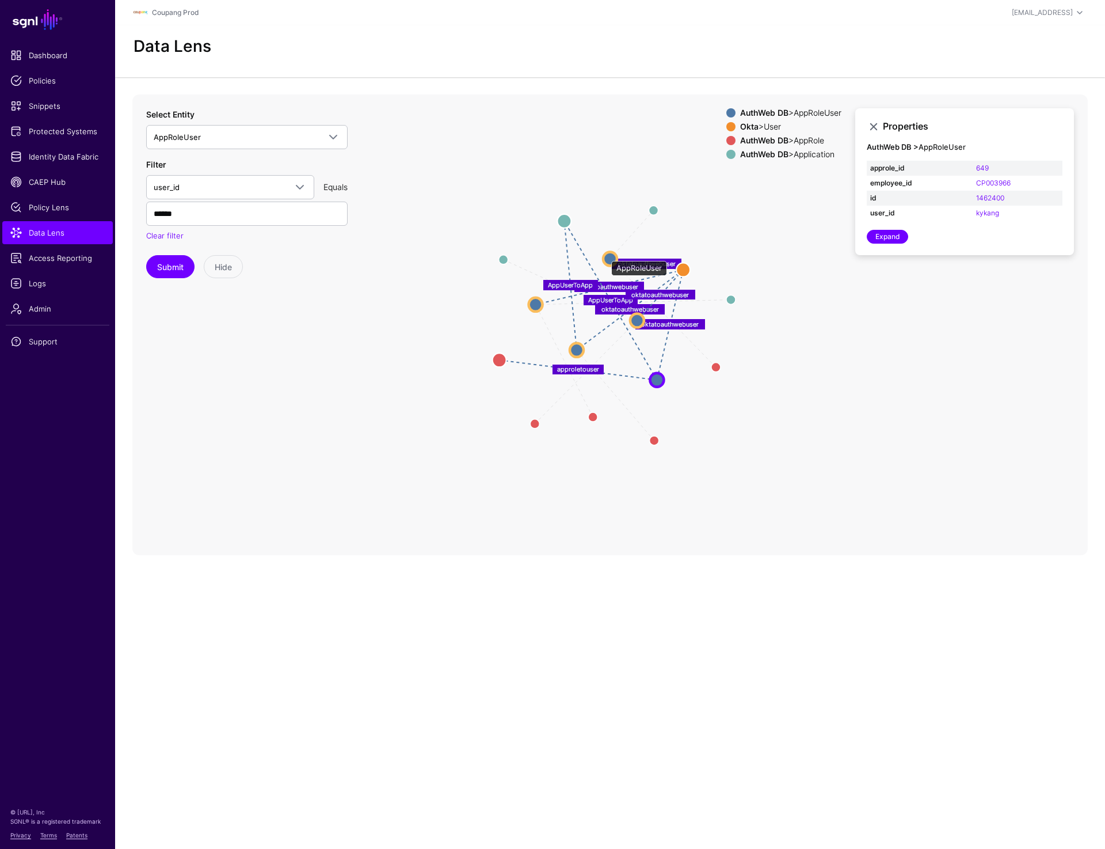
click at [606, 255] on circle at bounding box center [610, 259] width 14 height 14
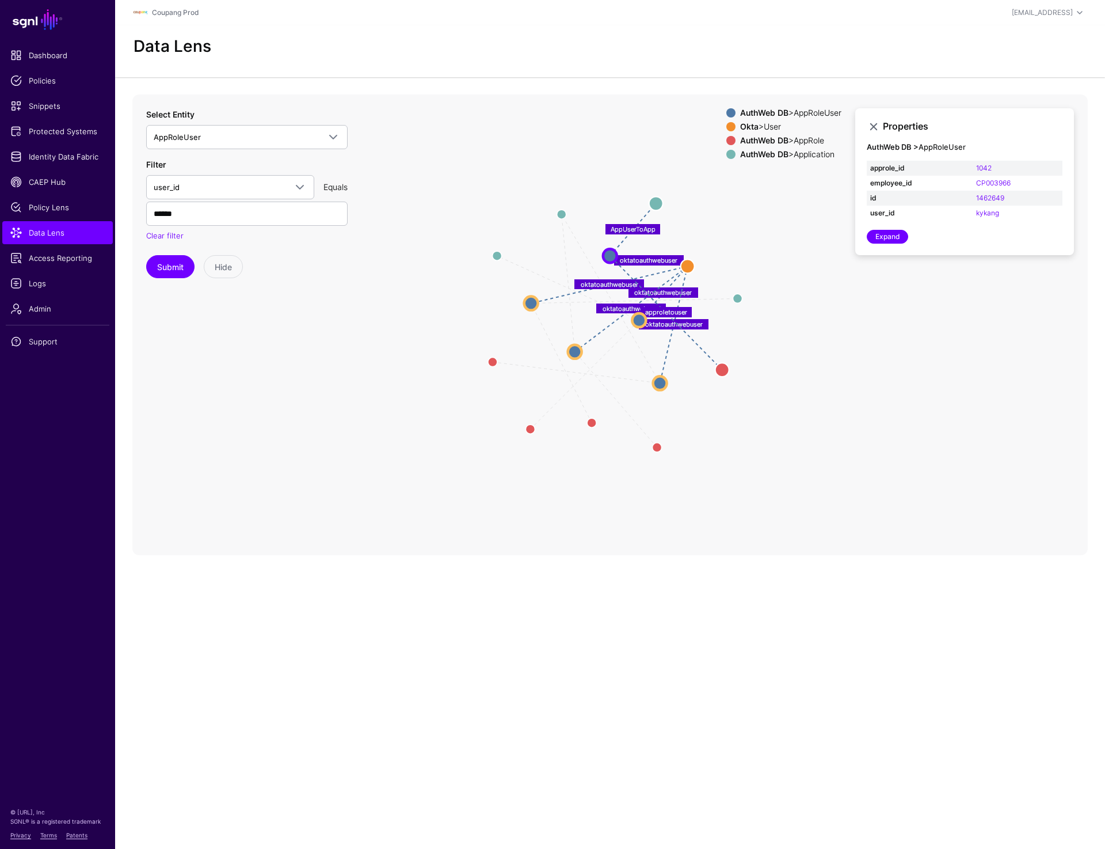
click at [497, 163] on icon "AppUserToApp approletouser AppUserToApp approletouser AppUserToApp approletouse…" at bounding box center [610, 324] width 956 height 461
